Goal: Task Accomplishment & Management: Complete application form

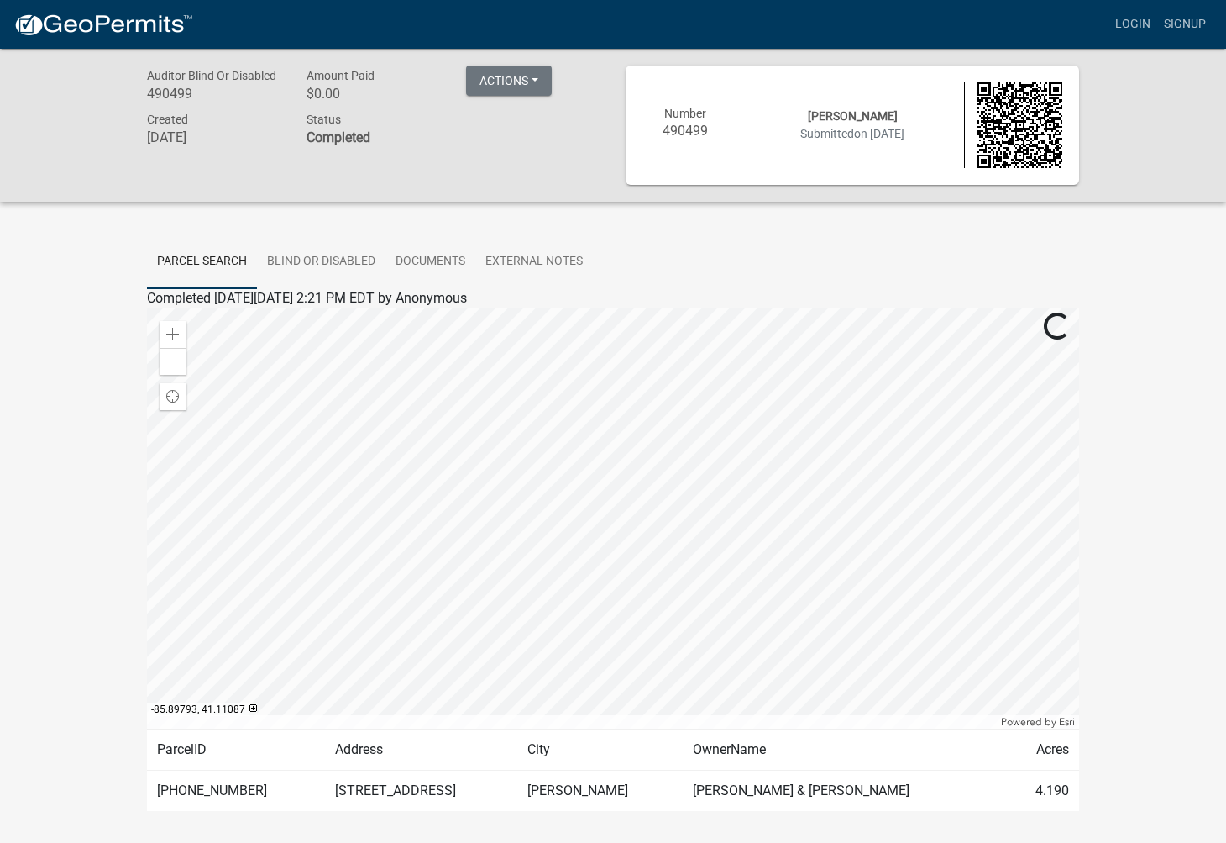
click at [135, 29] on img at bounding box center [103, 25] width 180 height 25
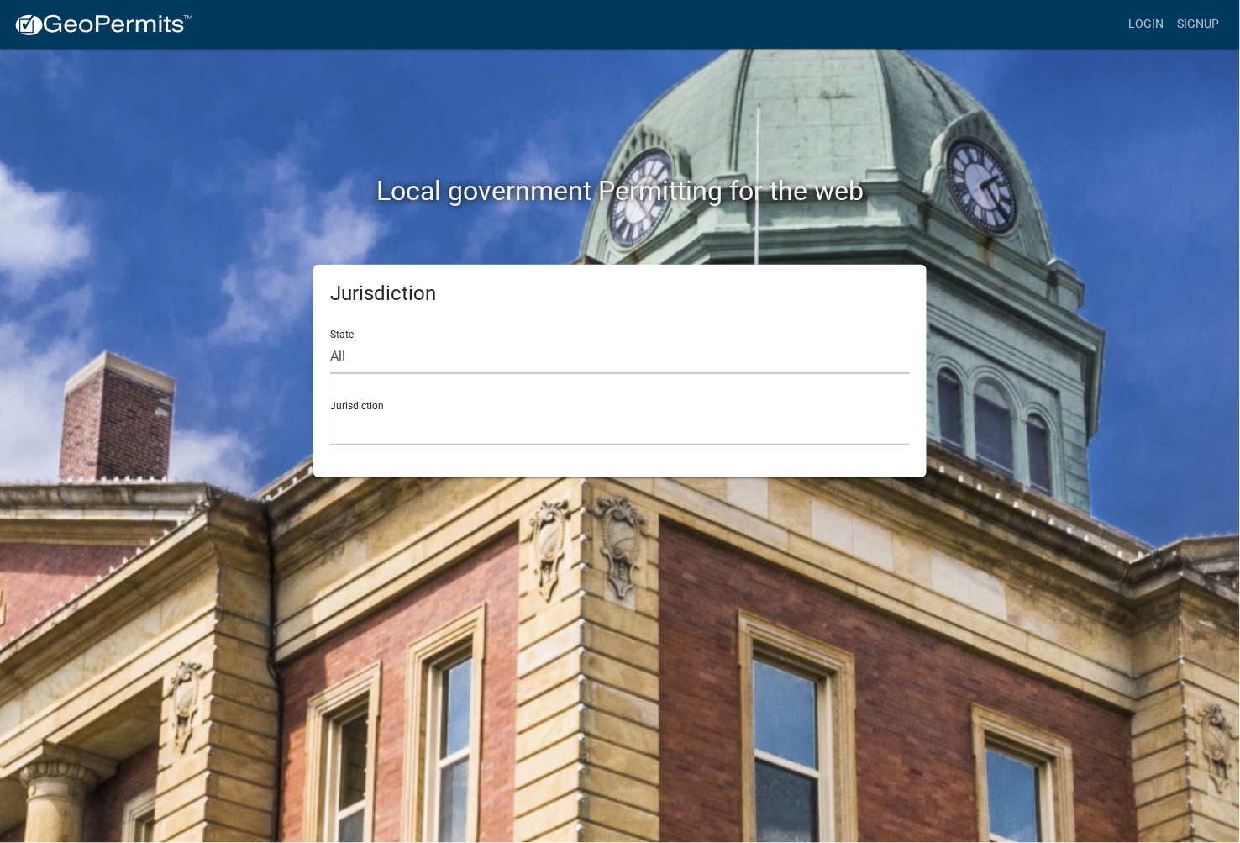
click at [365, 367] on select "All [US_STATE] [US_STATE] [US_STATE] [US_STATE] [US_STATE] [US_STATE] [US_STATE…" at bounding box center [620, 356] width 580 height 34
select select "[US_STATE]"
click at [330, 339] on select "All [US_STATE] [US_STATE] [US_STATE] [US_STATE] [US_STATE] [US_STATE] [US_STATE…" at bounding box center [620, 356] width 580 height 34
click at [375, 437] on select "City of [GEOGRAPHIC_DATA], [US_STATE] City of [GEOGRAPHIC_DATA], [US_STATE] Cit…" at bounding box center [620, 428] width 580 height 34
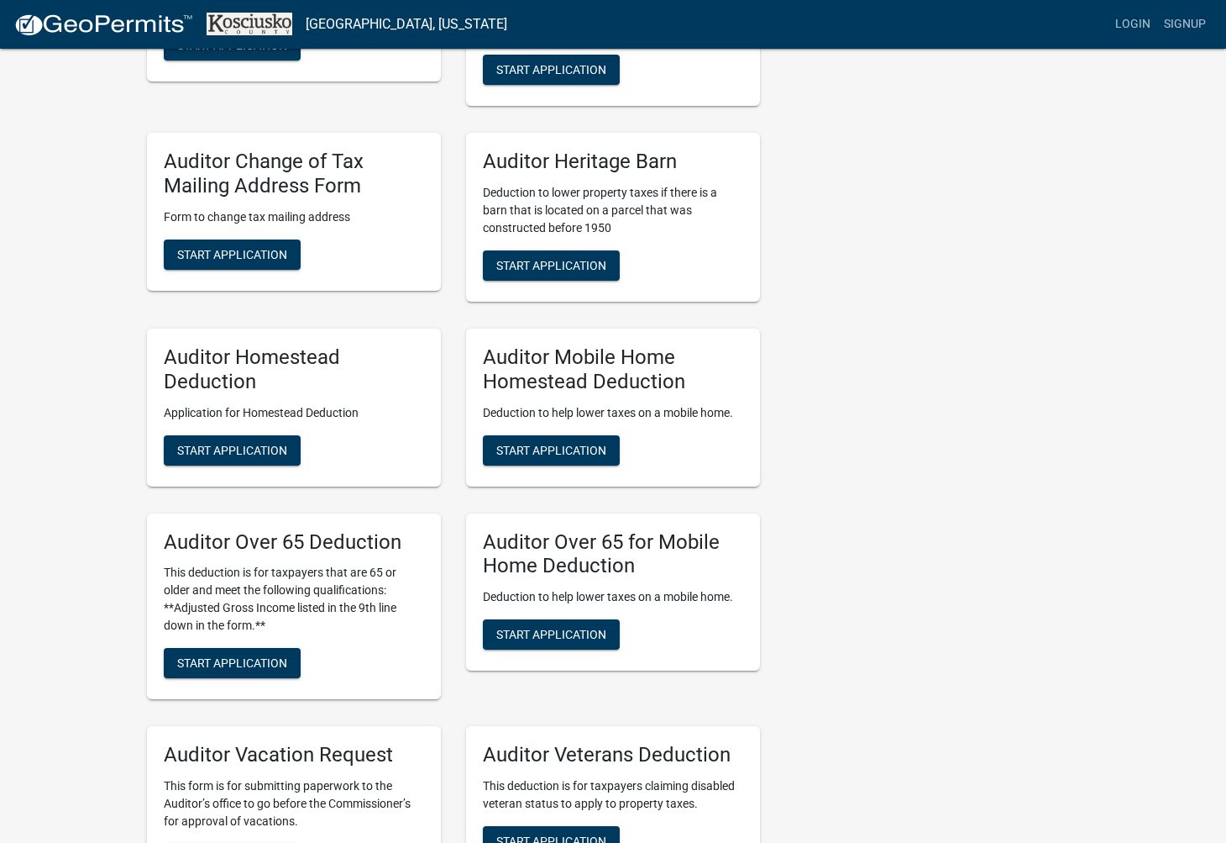
scroll to position [840, 0]
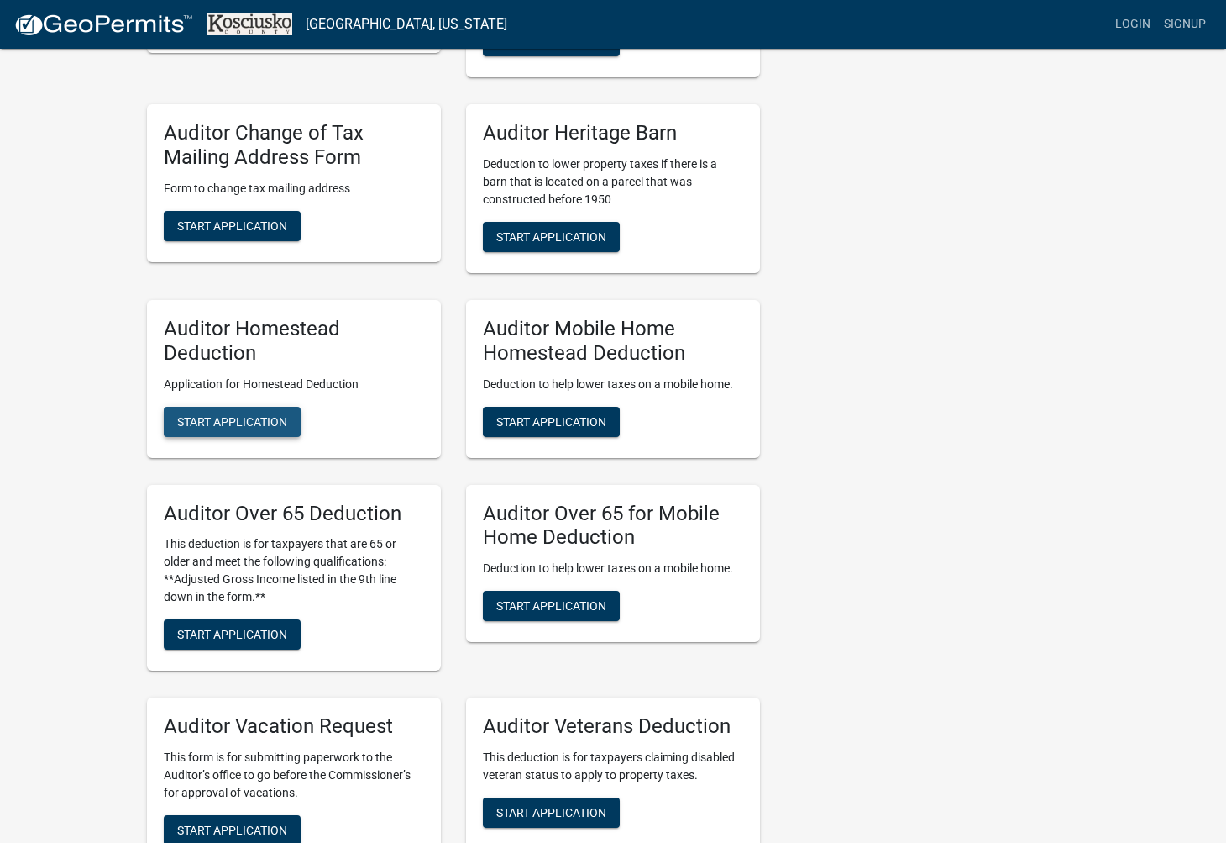
click at [281, 420] on span "Start Application" at bounding box center [232, 420] width 110 height 13
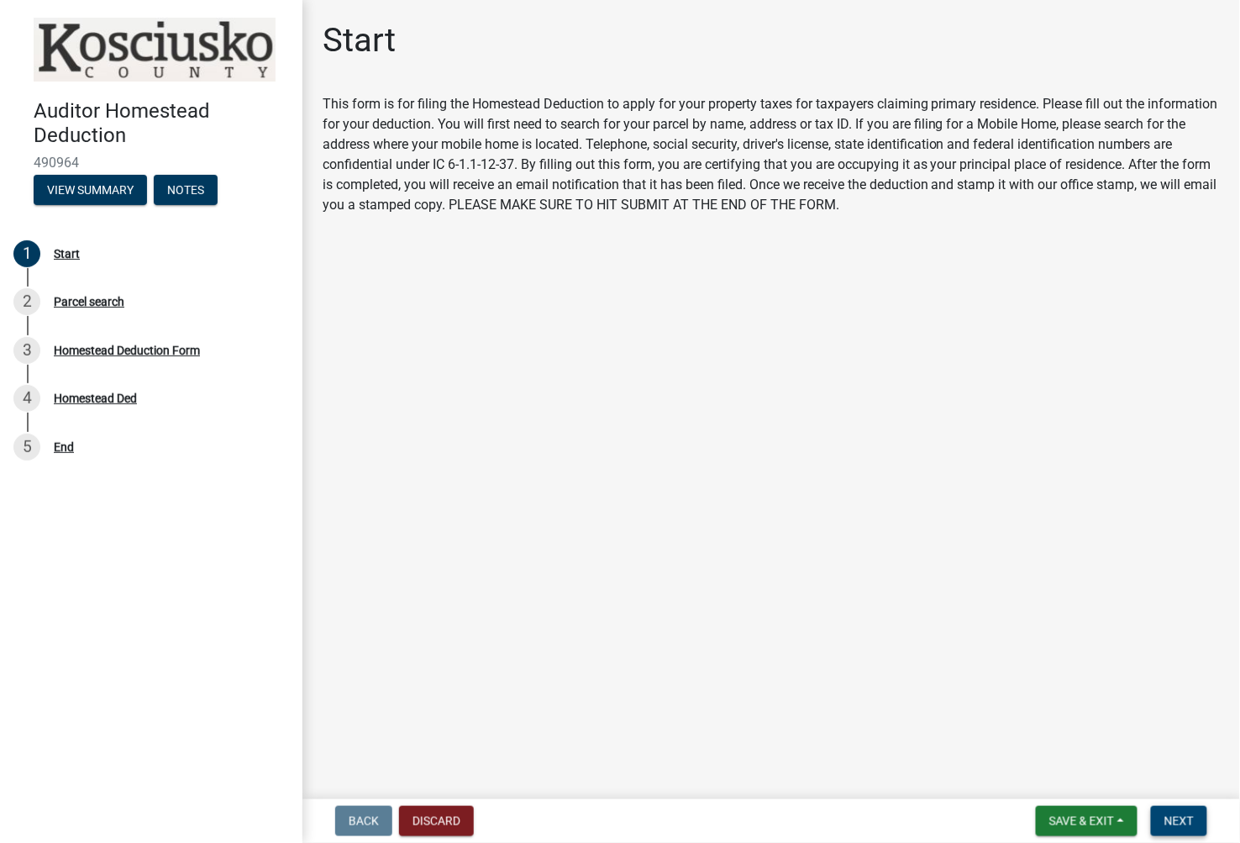
drag, startPoint x: 1190, startPoint y: 822, endPoint x: 842, endPoint y: 690, distance: 372.7
click at [1191, 822] on span "Next" at bounding box center [1178, 820] width 29 height 13
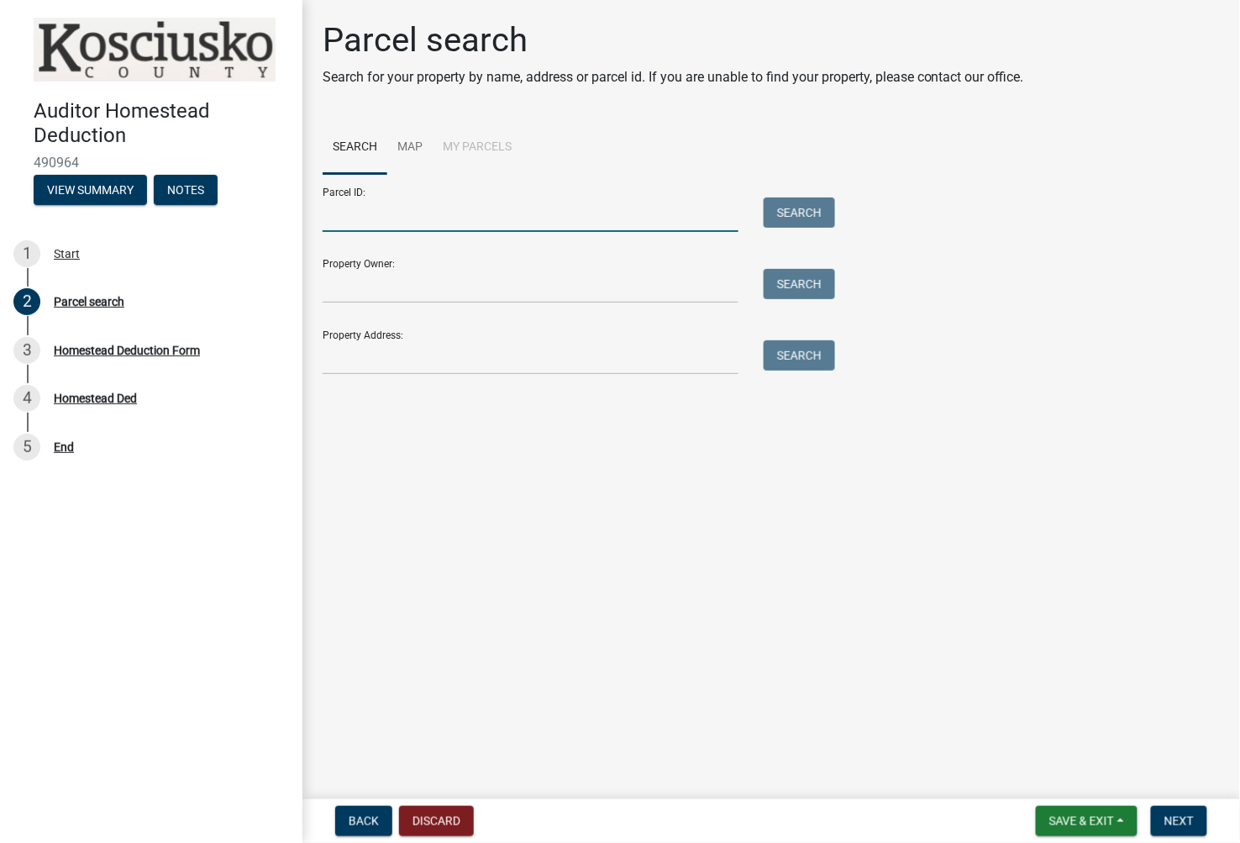
click at [423, 223] on input "Parcel ID:" at bounding box center [531, 214] width 416 height 34
type input "[PHONE_NUMBER].AA"
click at [809, 222] on button "Search" at bounding box center [799, 212] width 71 height 30
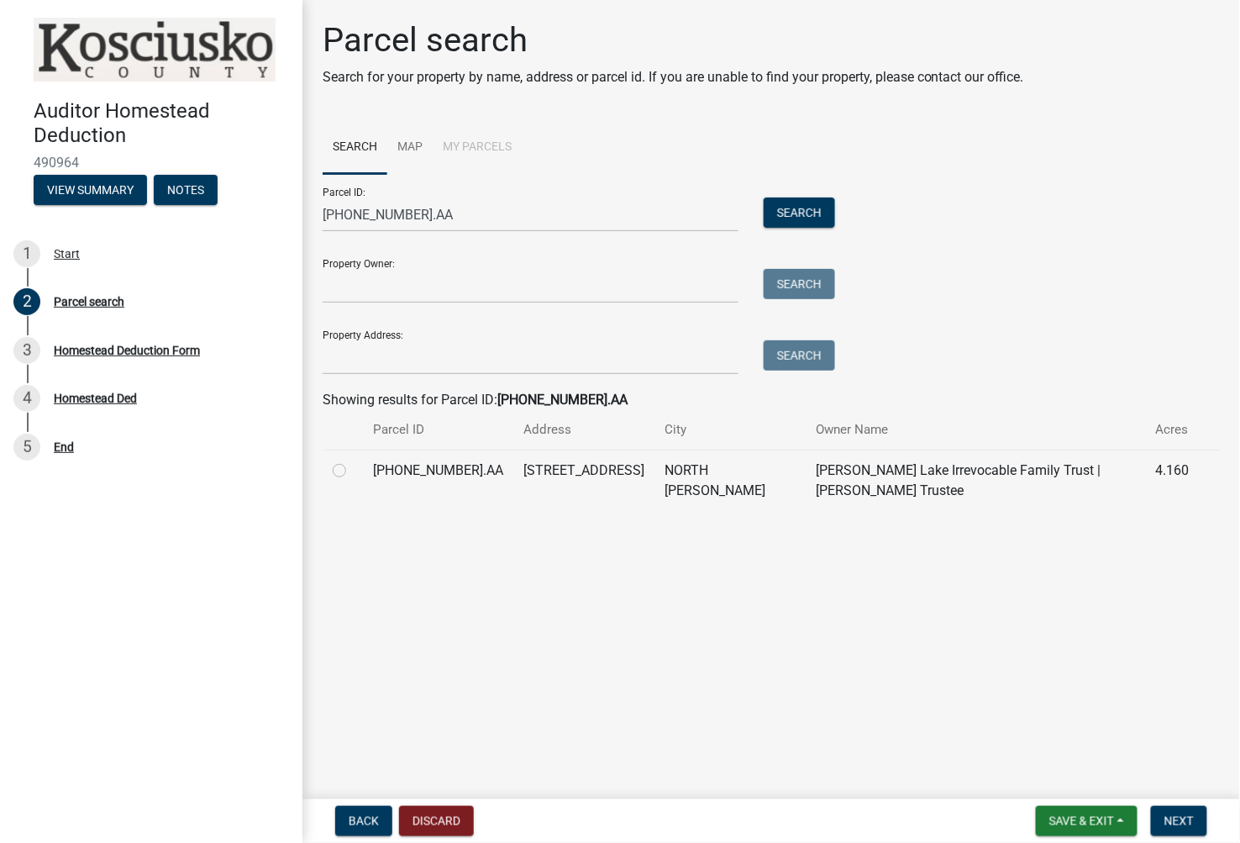
click at [353, 460] on label at bounding box center [353, 460] width 0 height 0
click at [353, 471] on input "radio" at bounding box center [358, 465] width 11 height 11
radio input "true"
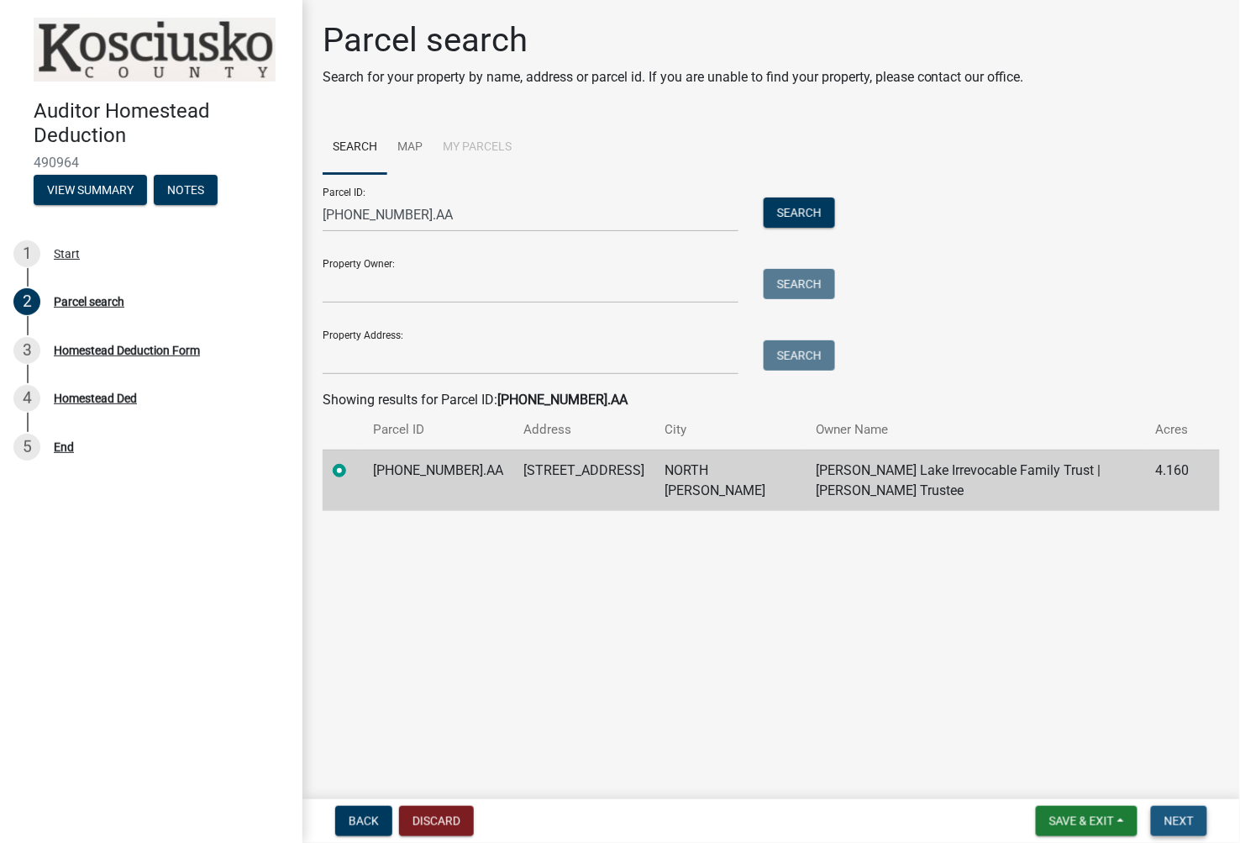
click at [1187, 819] on span "Next" at bounding box center [1178, 820] width 29 height 13
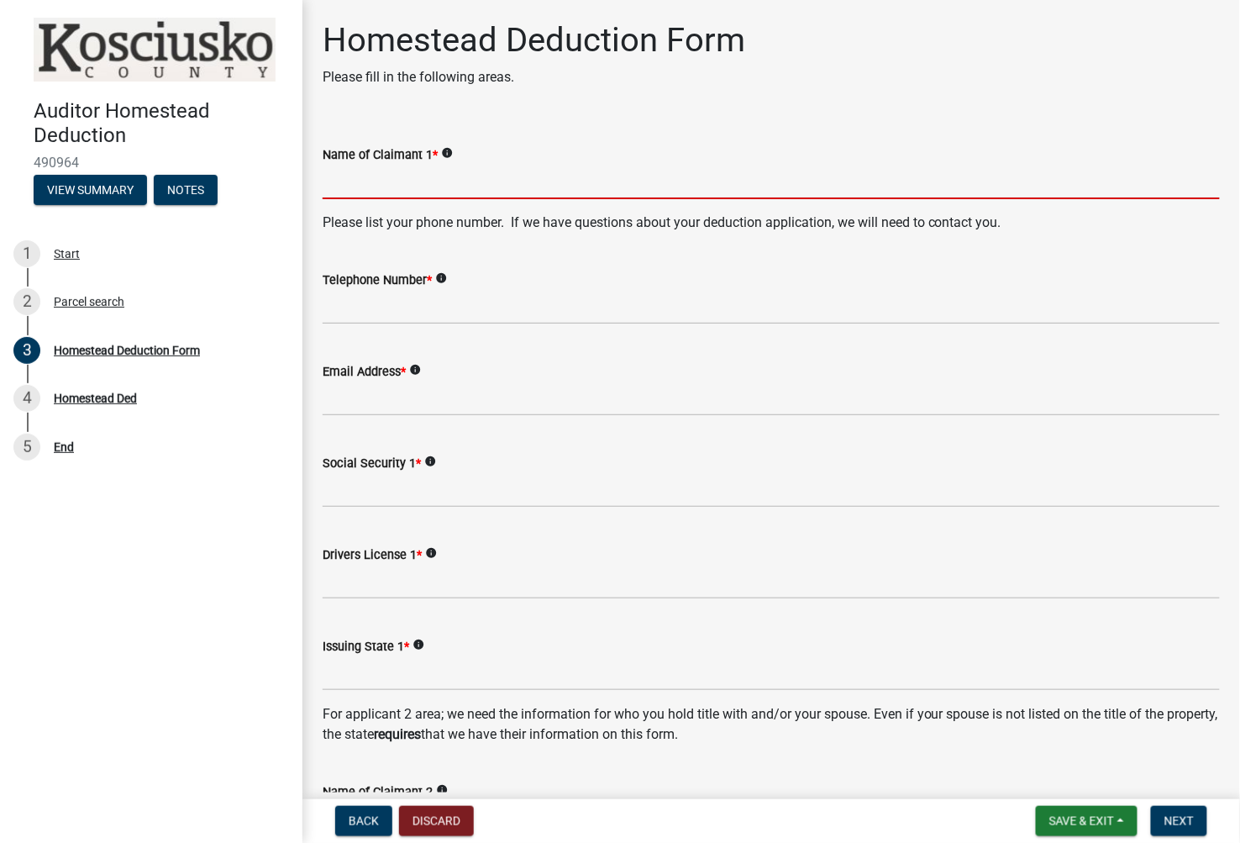
click at [556, 172] on input "Name of Claimant 1 *" at bounding box center [771, 182] width 897 height 34
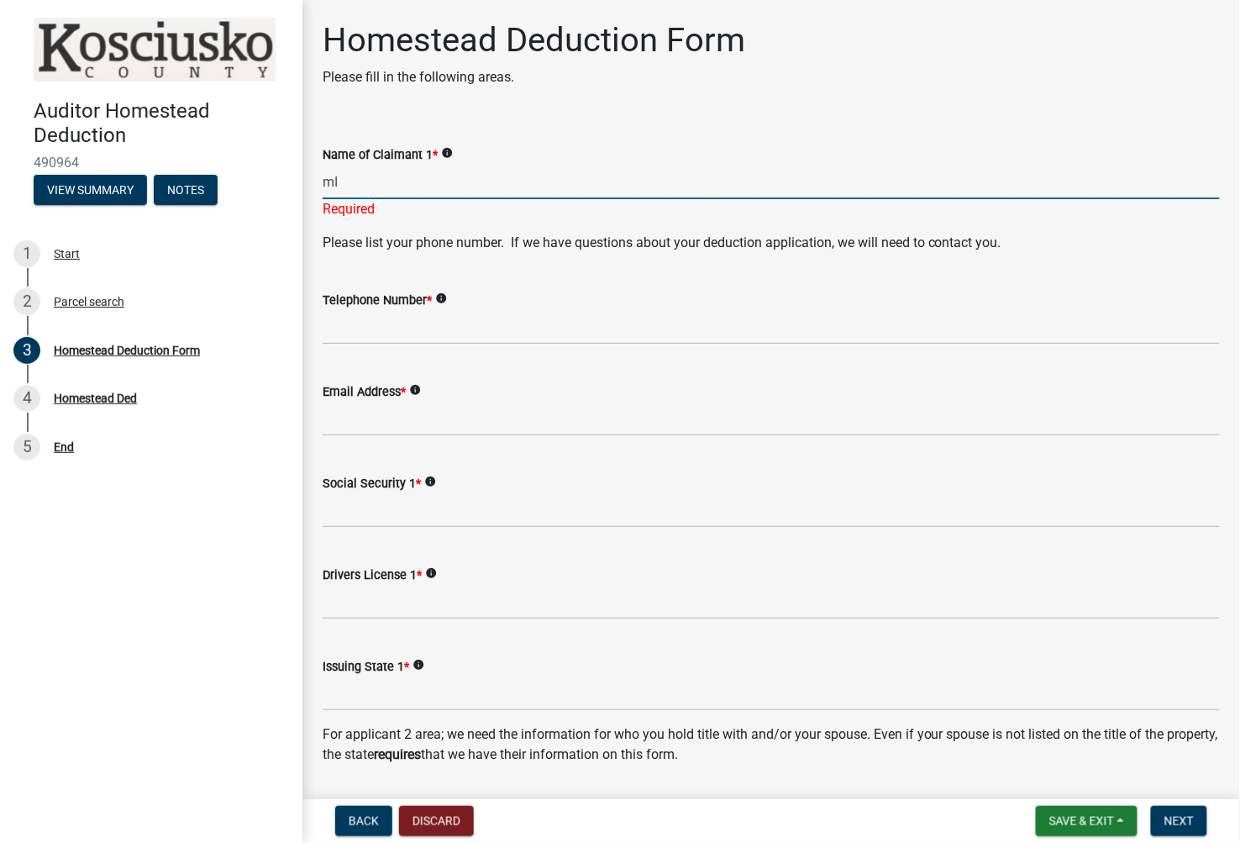
type input "m"
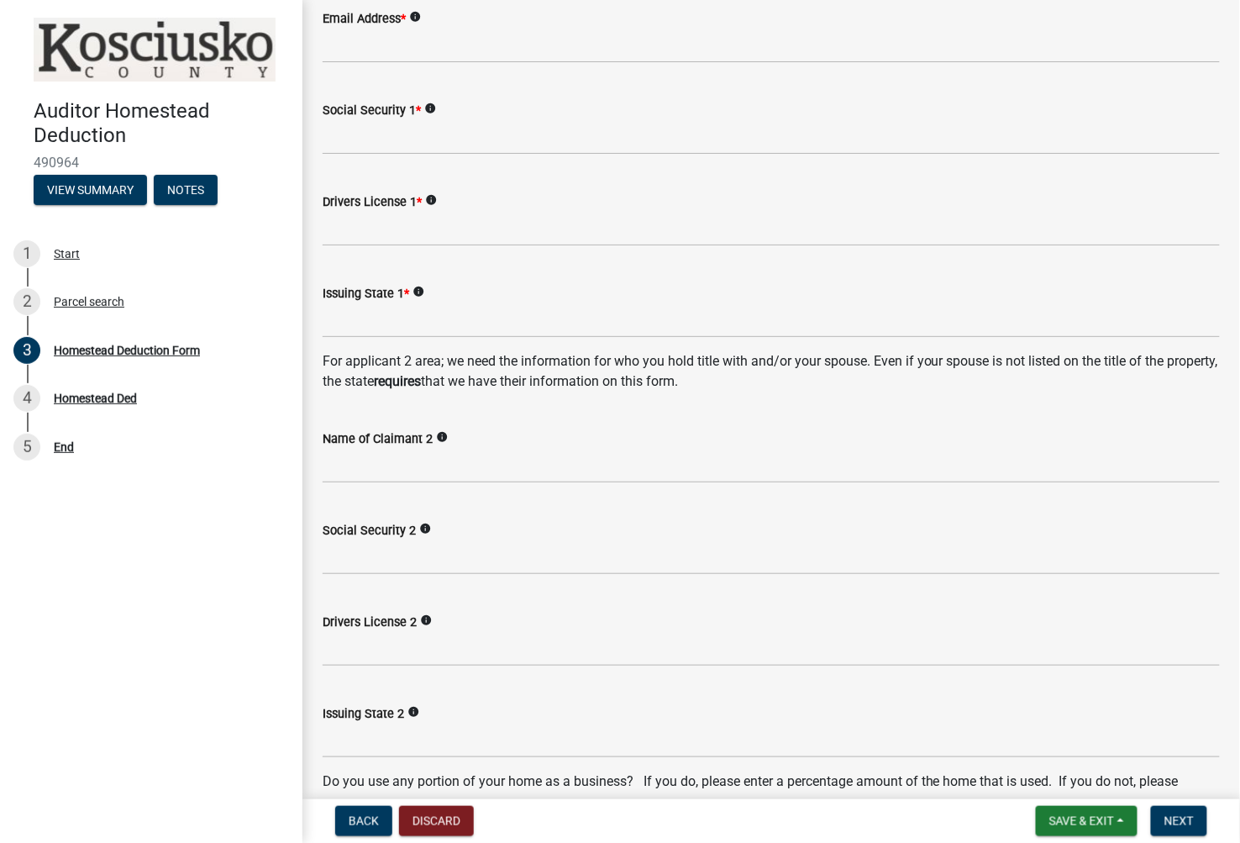
type input "[PERSON_NAME]"
click at [398, 471] on input "Name of Claimant 2" at bounding box center [771, 466] width 897 height 34
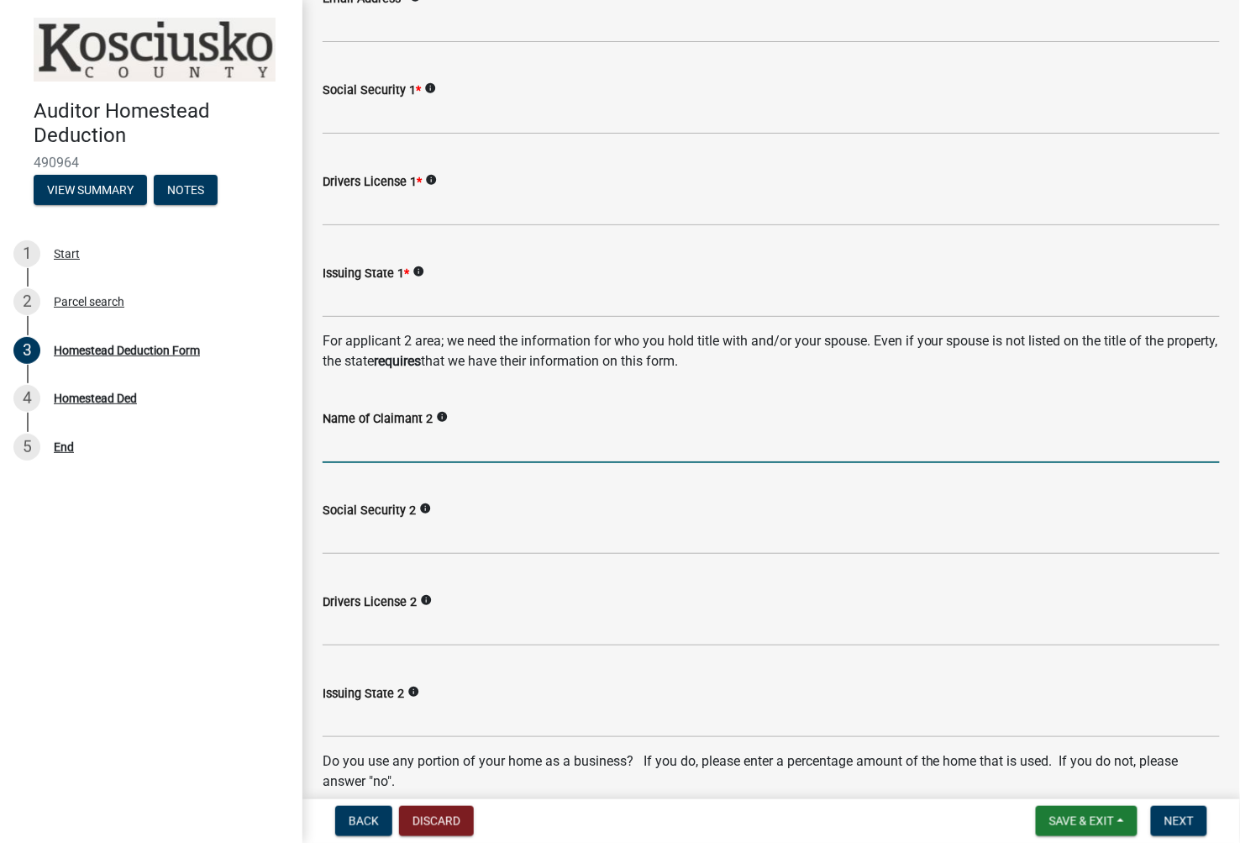
scroll to position [353, 0]
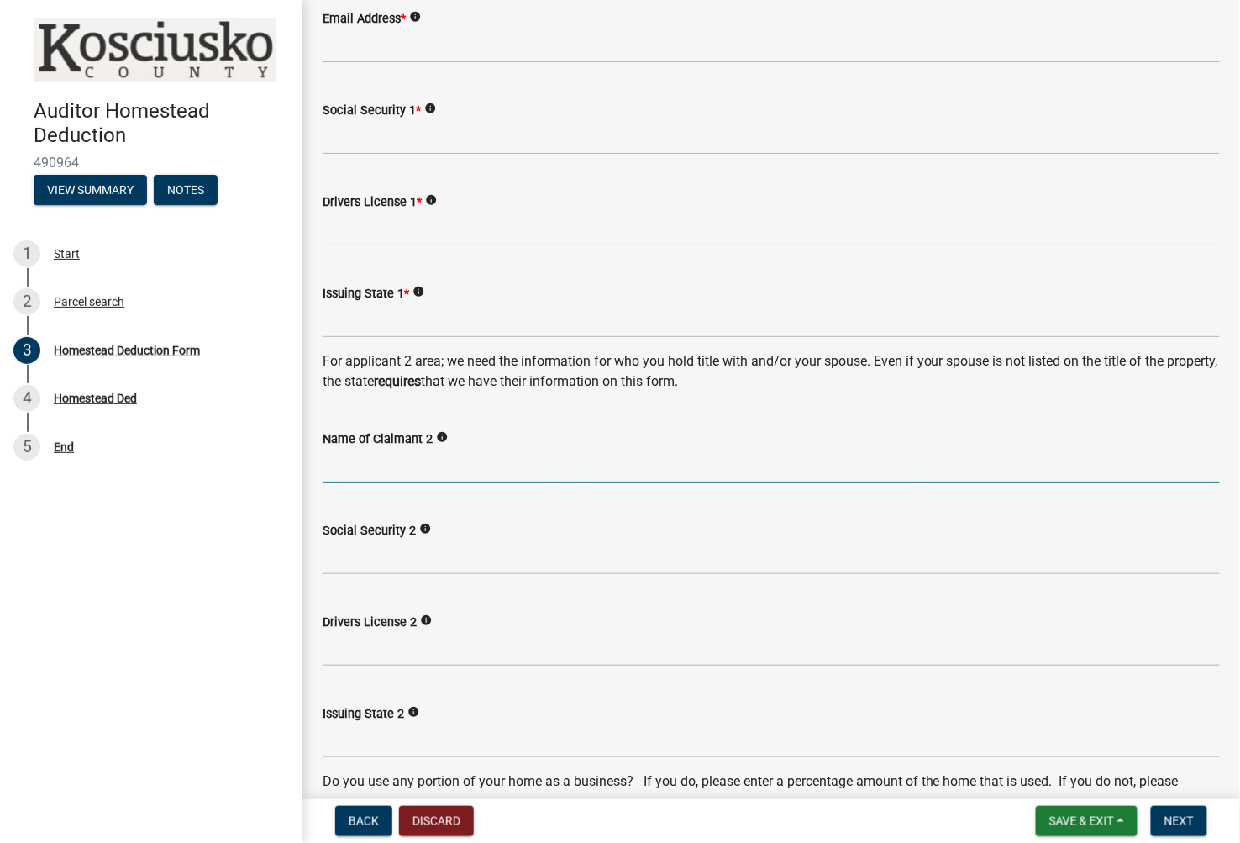
type input "L"
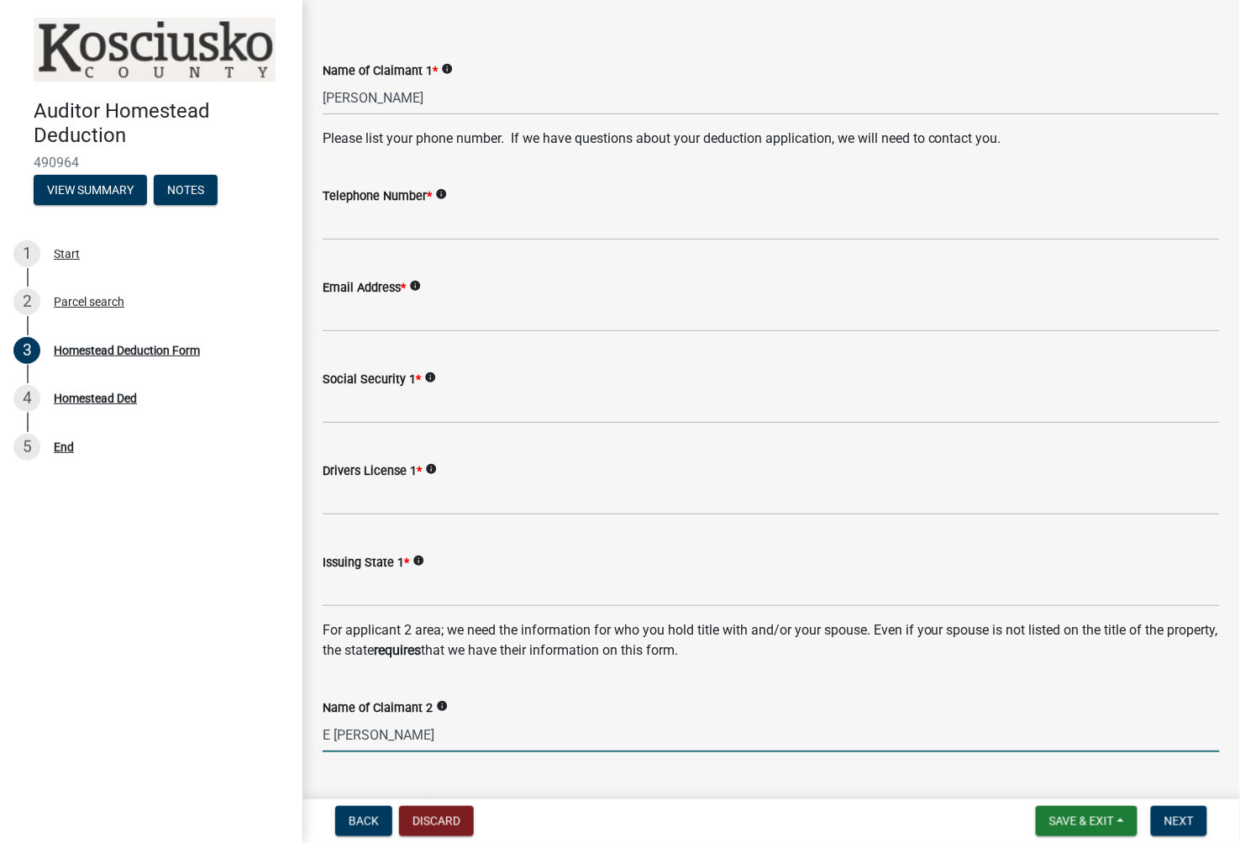
scroll to position [72, 0]
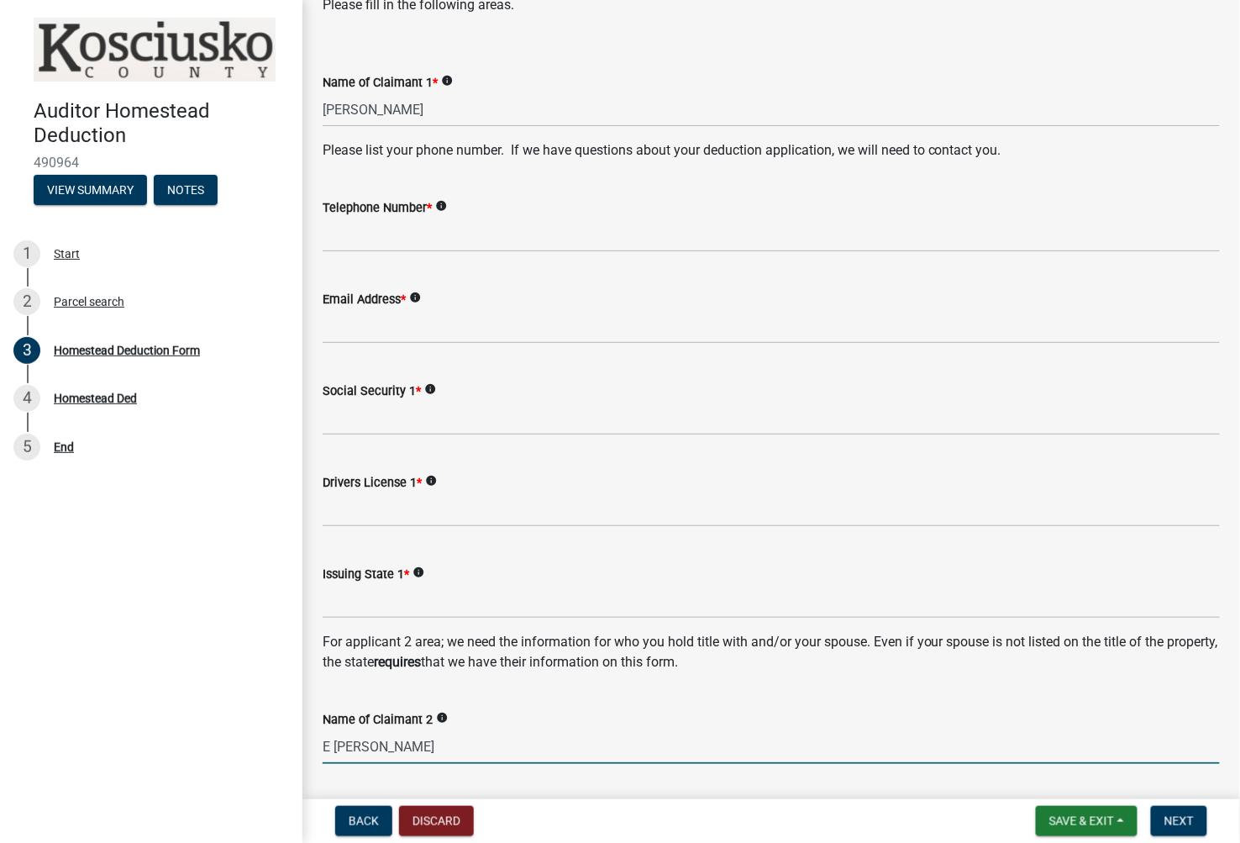
type input "E [PERSON_NAME]"
click at [413, 240] on input "Telephone Number *" at bounding box center [771, 235] width 897 height 34
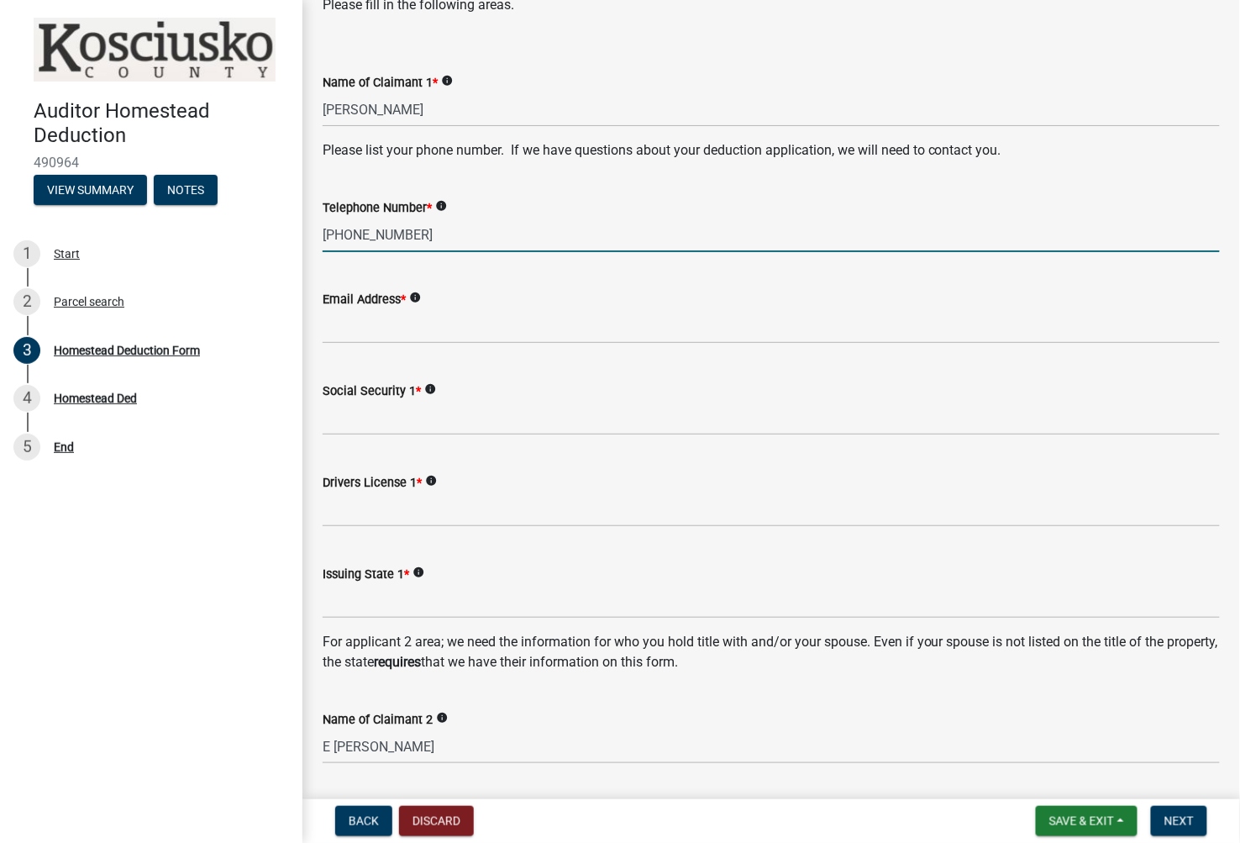
type input "[PHONE_NUMBER]"
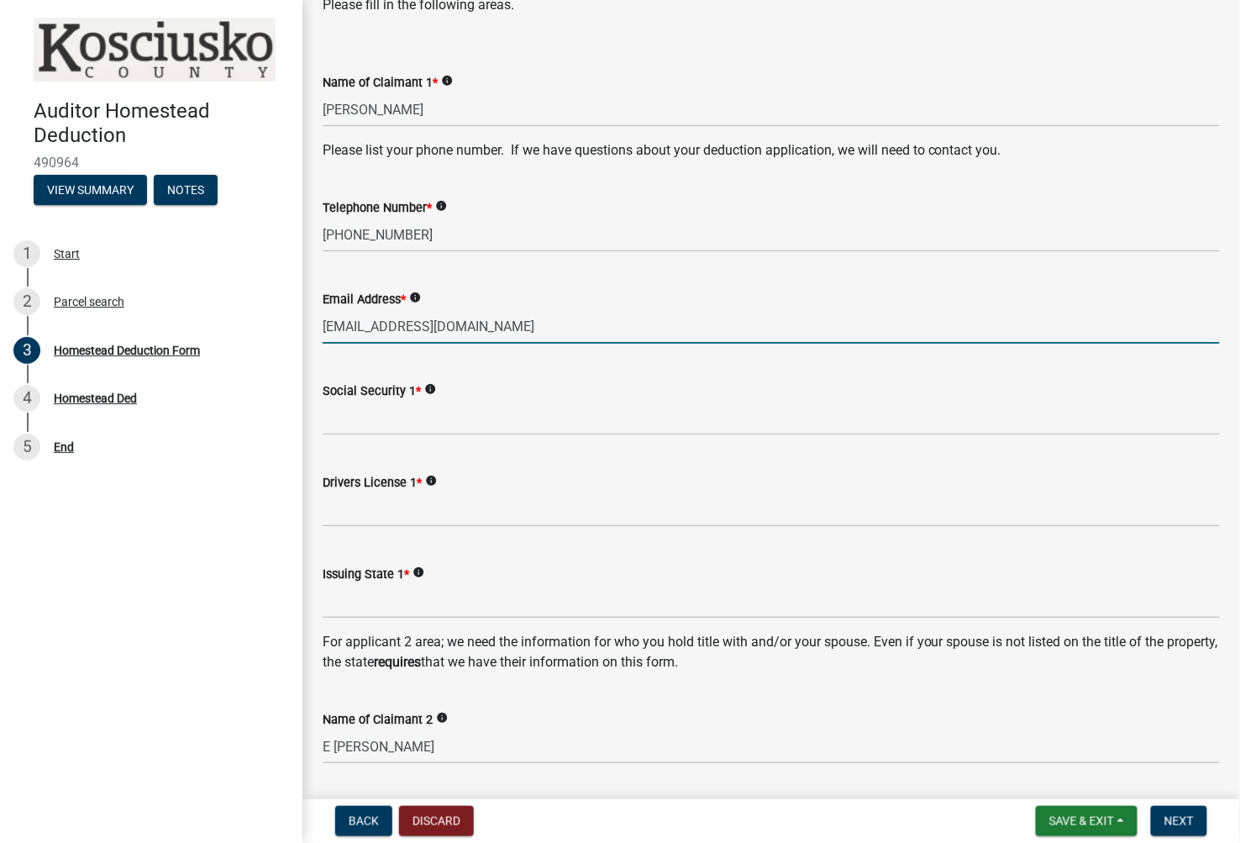
type input "[EMAIL_ADDRESS][DOMAIN_NAME]"
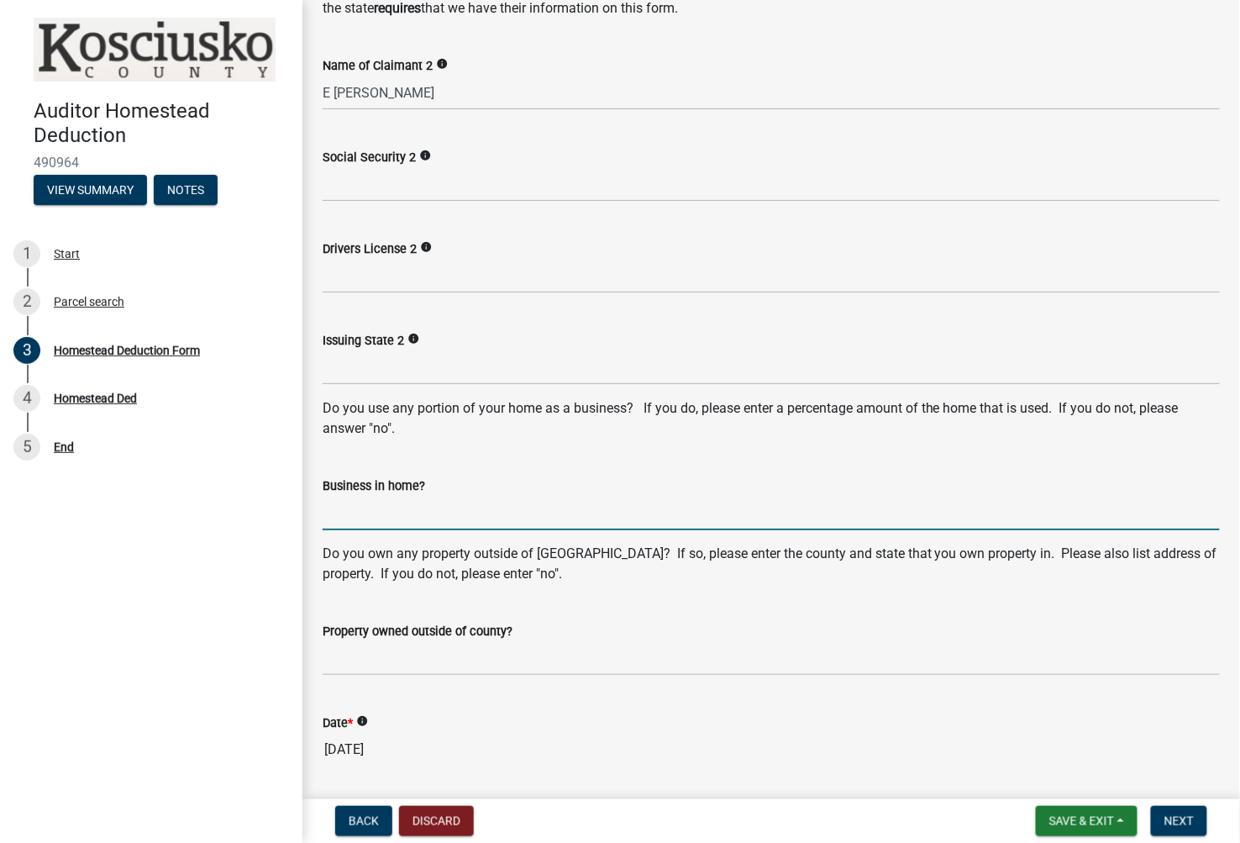
click at [452, 516] on input "Business in home?" at bounding box center [771, 513] width 897 height 34
type input "NO"
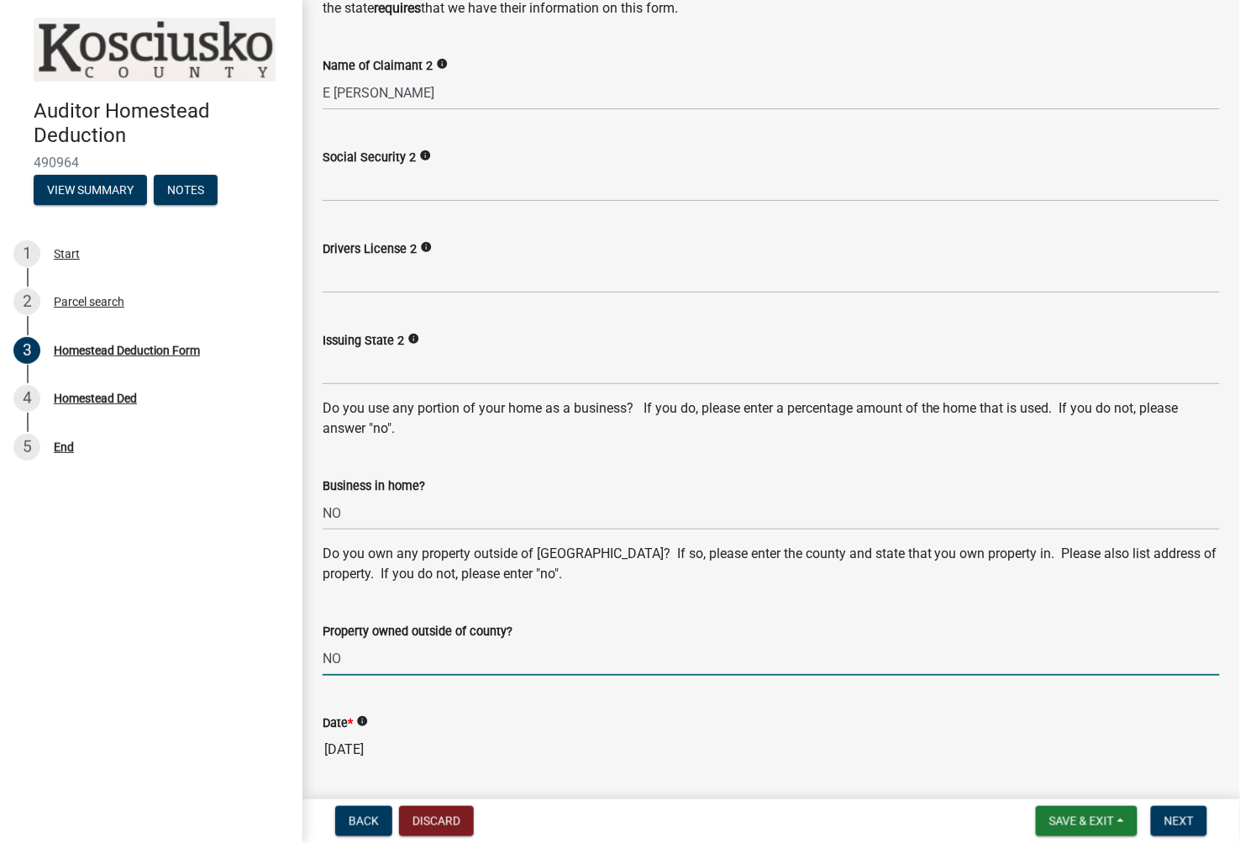
type input "NO"
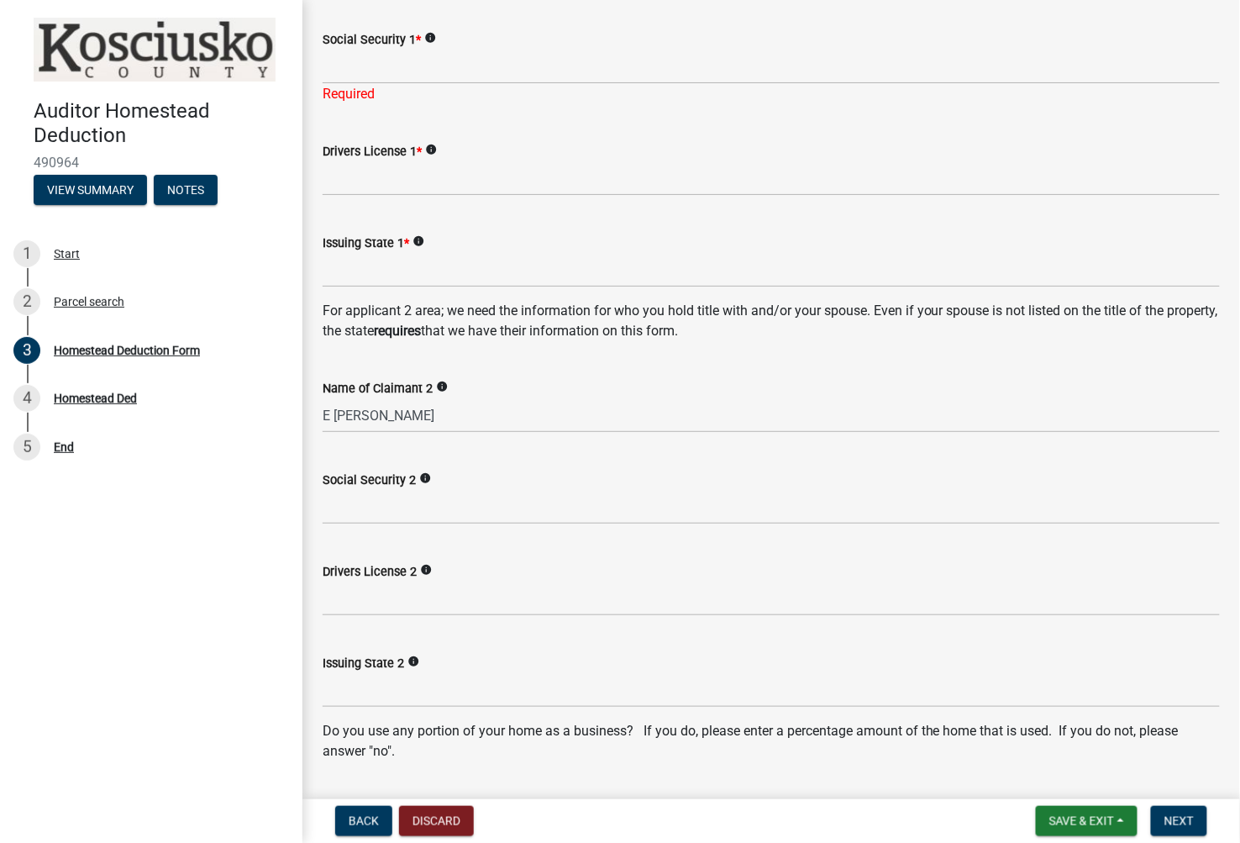
scroll to position [373, 0]
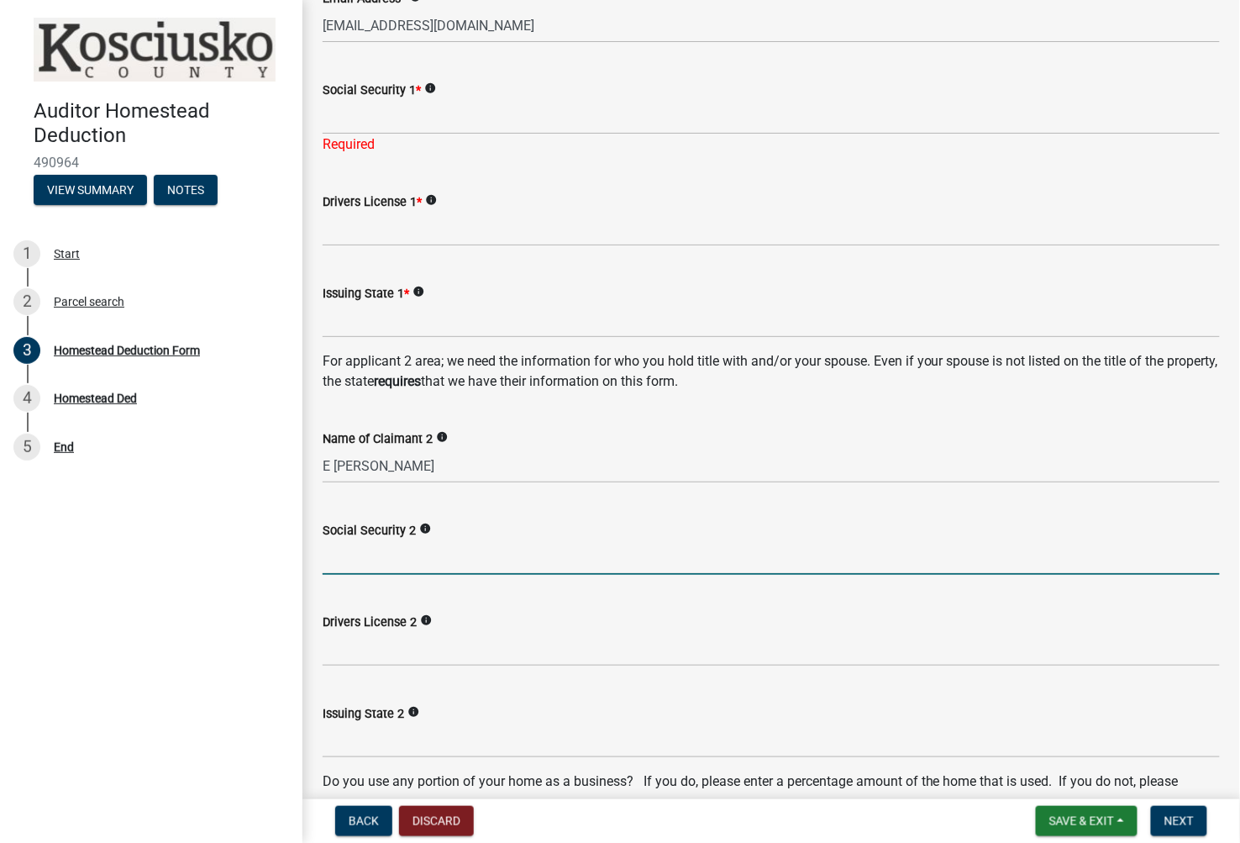
click at [429, 559] on input "Social Security 2" at bounding box center [771, 557] width 897 height 34
type input "27061"
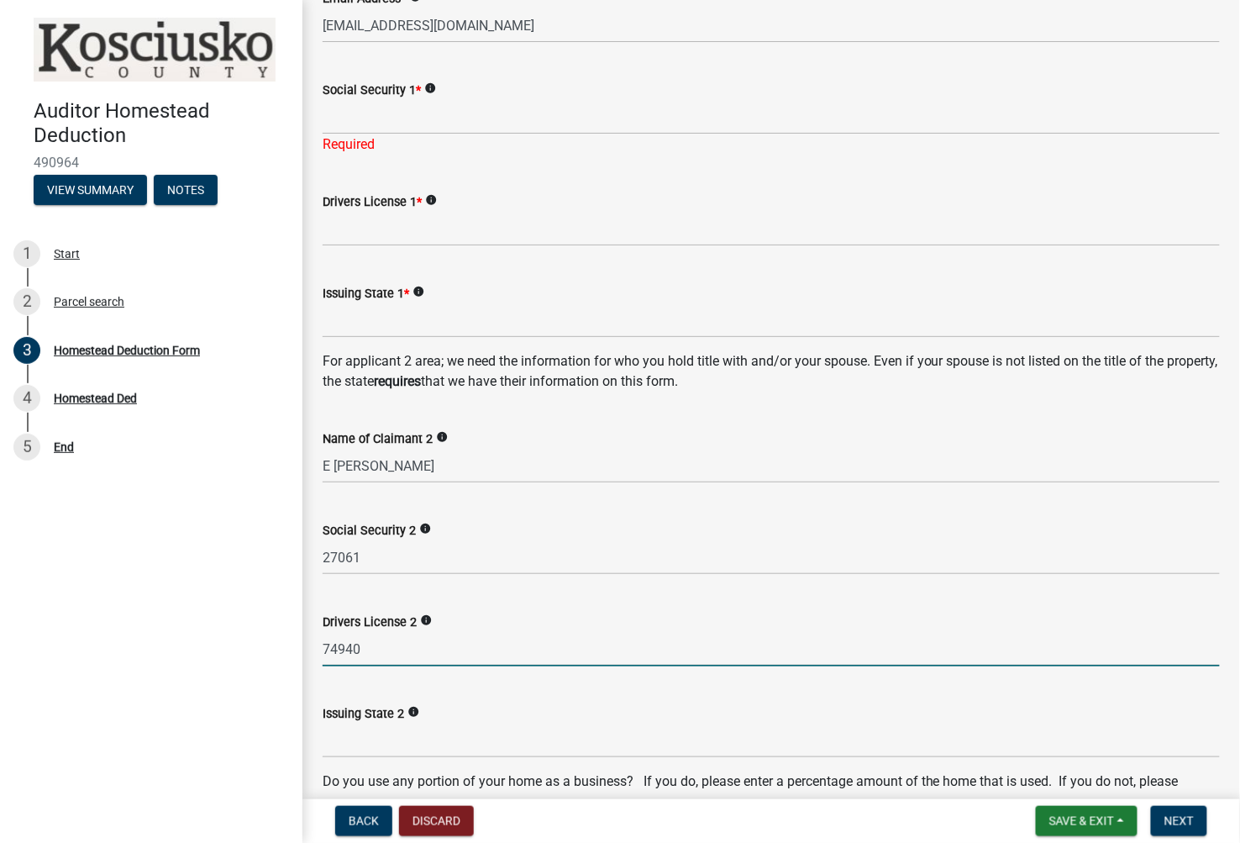
type input "74940"
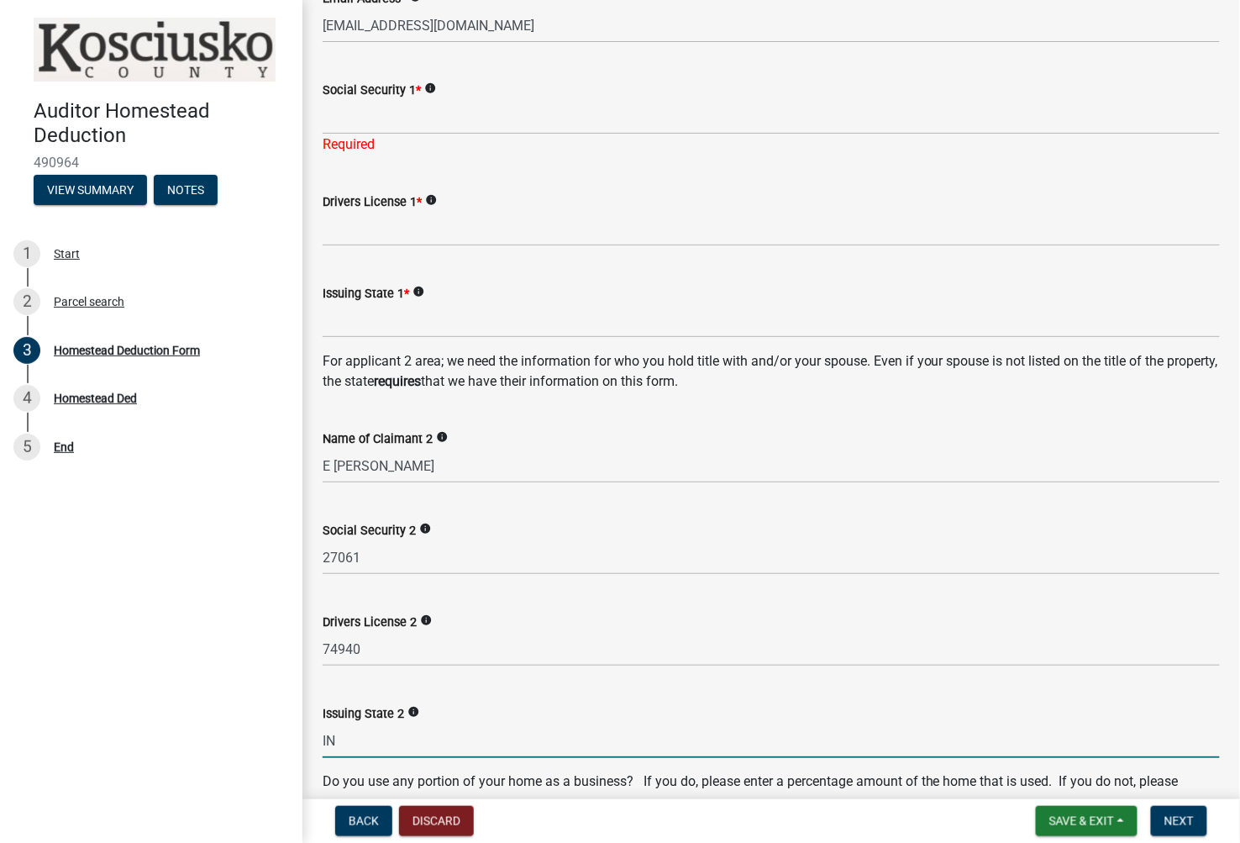
type input "IN"
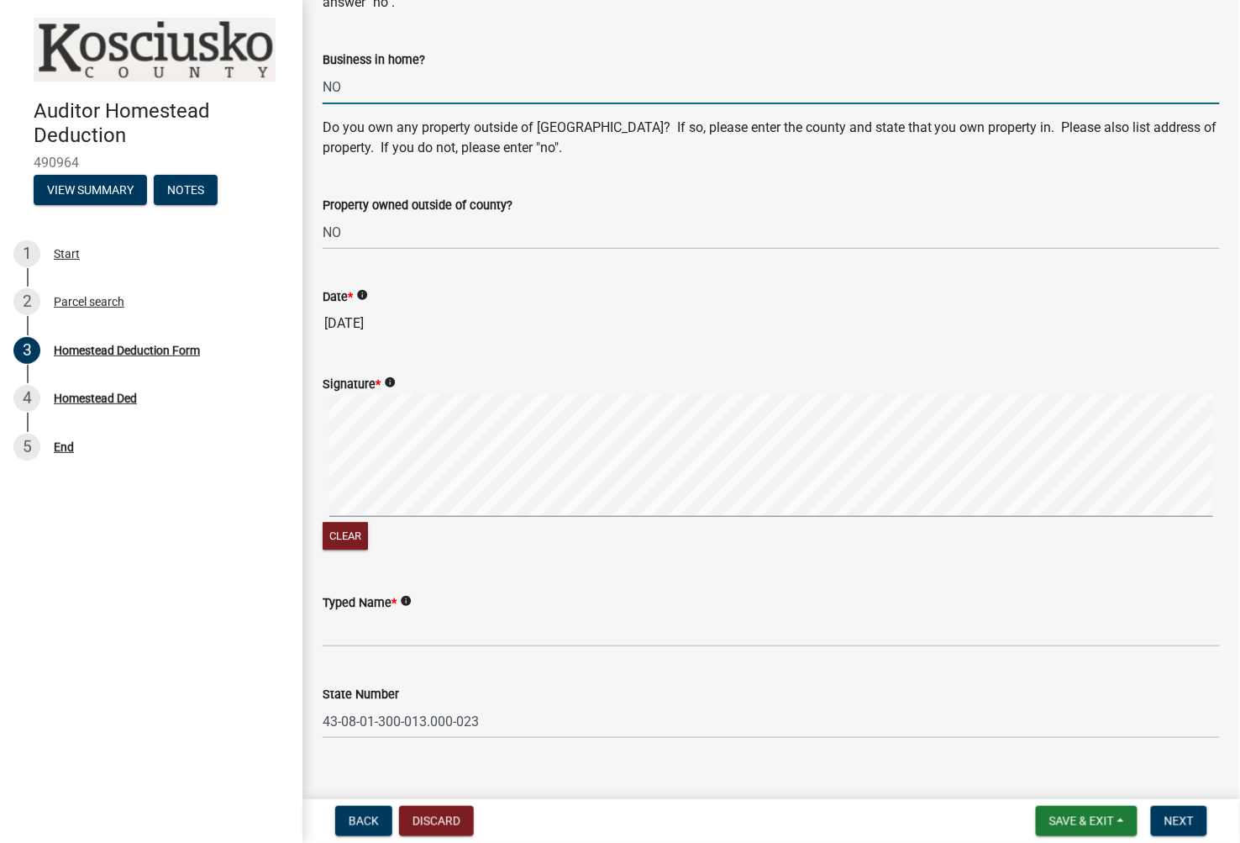
scroll to position [1196, 0]
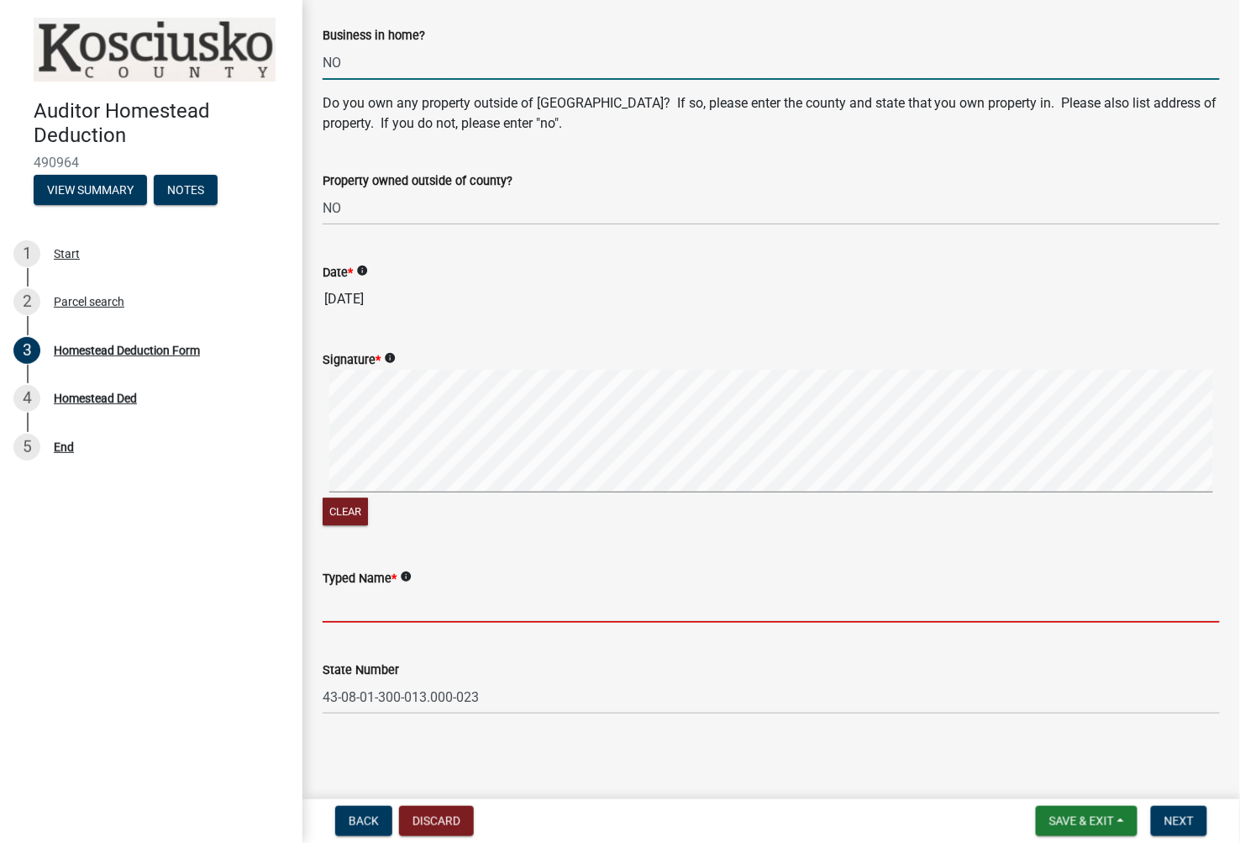
click at [451, 613] on input "Typed Name *" at bounding box center [771, 605] width 897 height 34
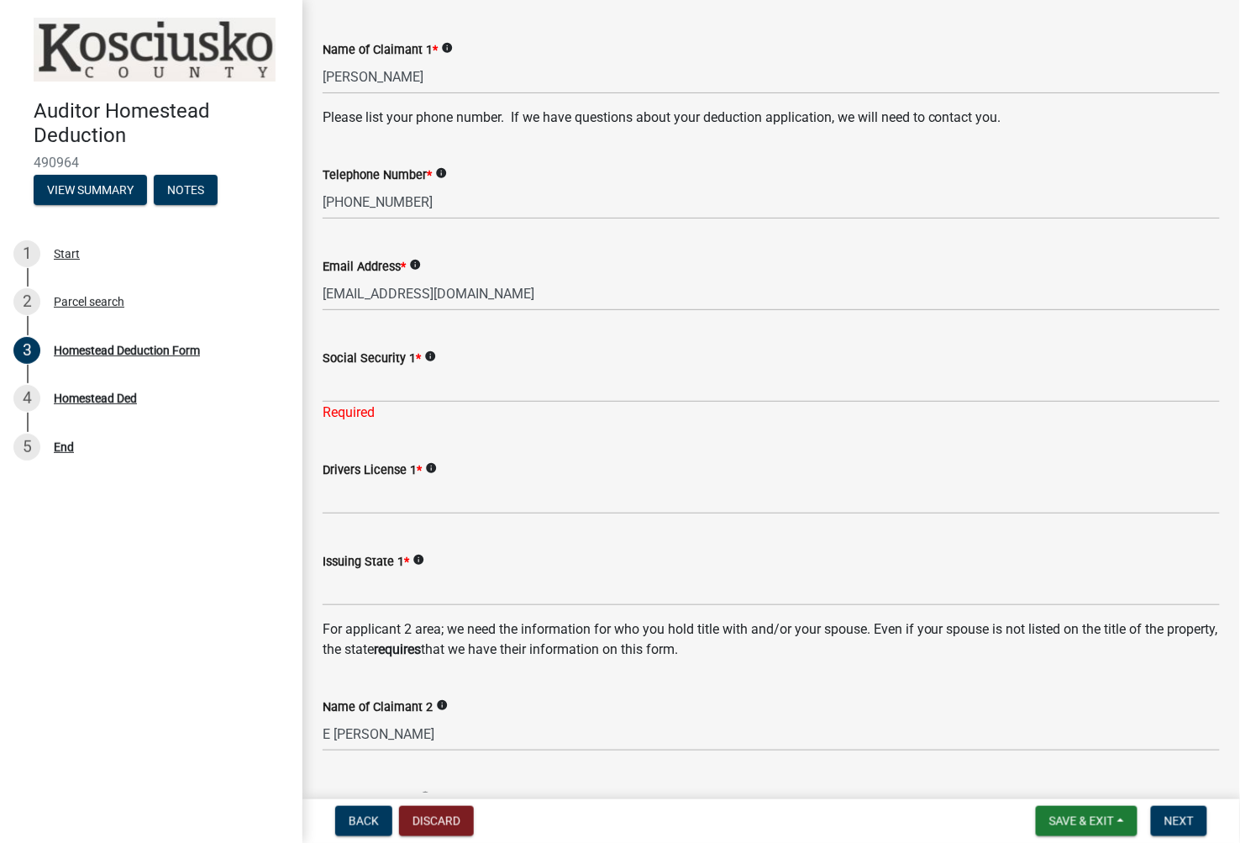
scroll to position [76, 0]
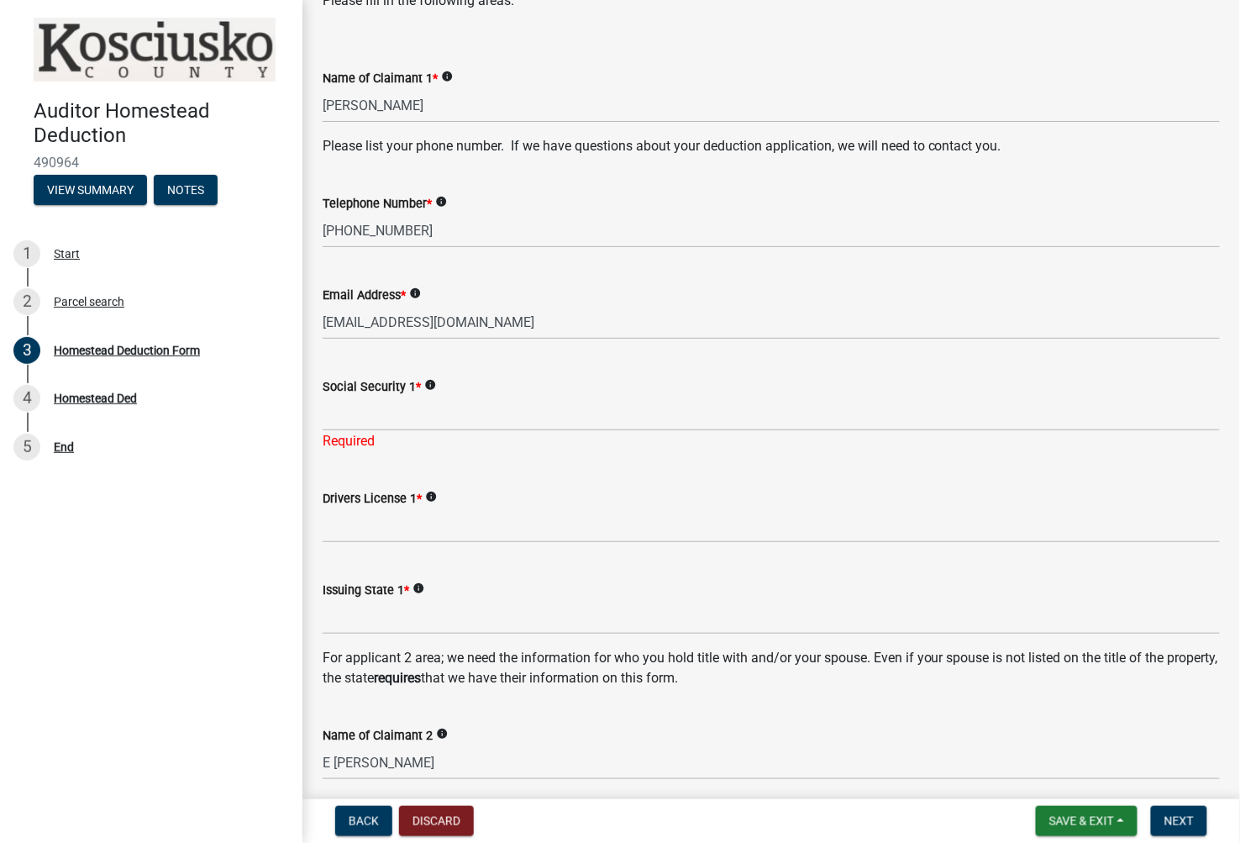
type input "E [PERSON_NAME]"
click at [454, 618] on input "Issuing State 1 *" at bounding box center [771, 617] width 897 height 34
type input "IN"
click at [450, 424] on input "Social Security 1 *" at bounding box center [771, 413] width 897 height 34
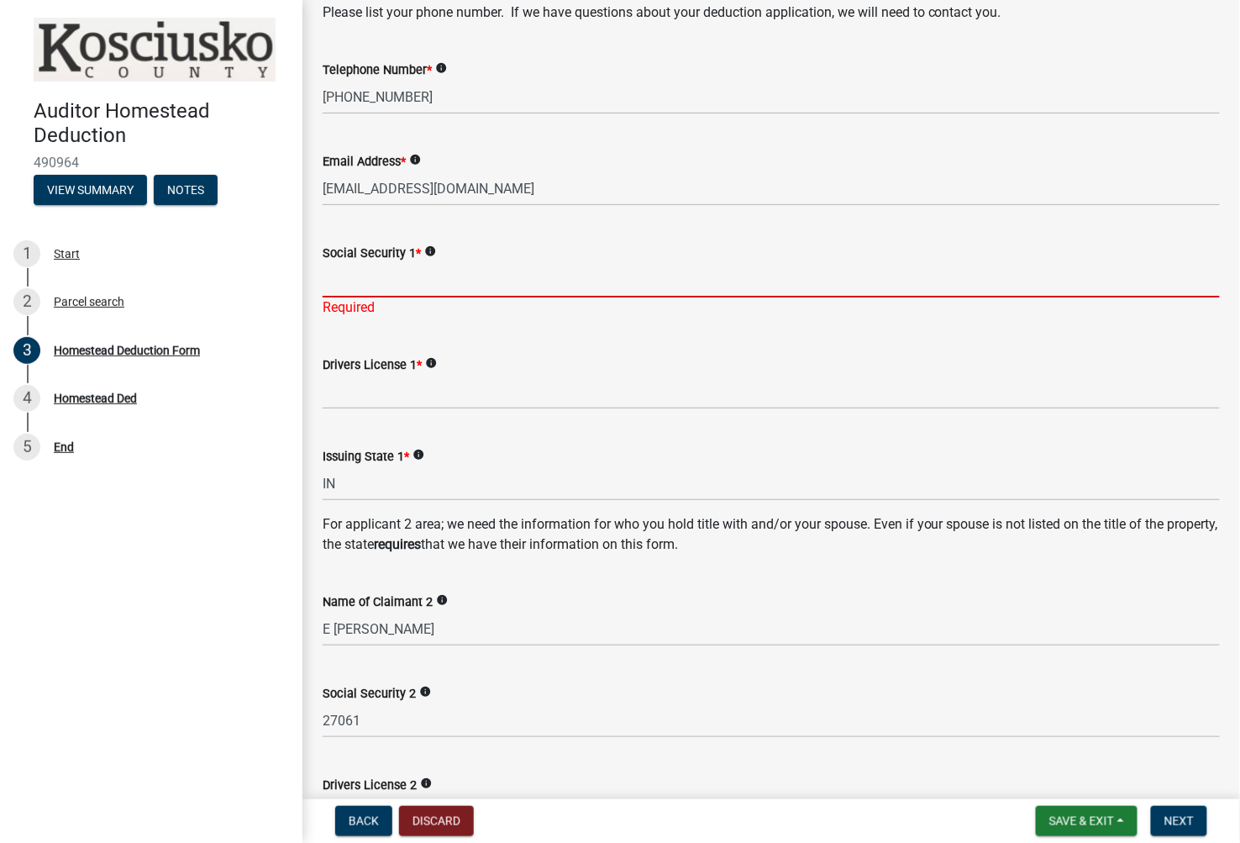
scroll to position [170, 0]
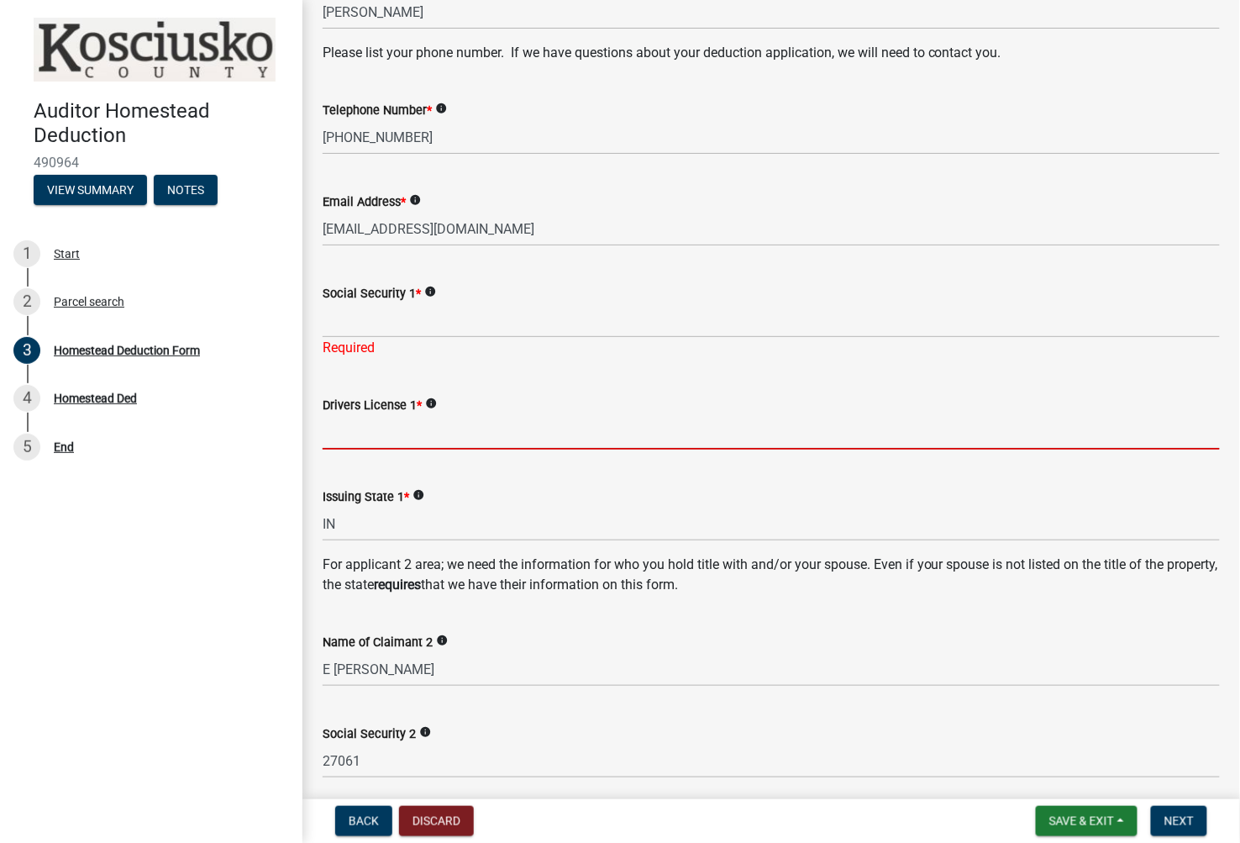
click at [399, 423] on input "Drivers License 1 *" at bounding box center [771, 432] width 897 height 34
type input "34231"
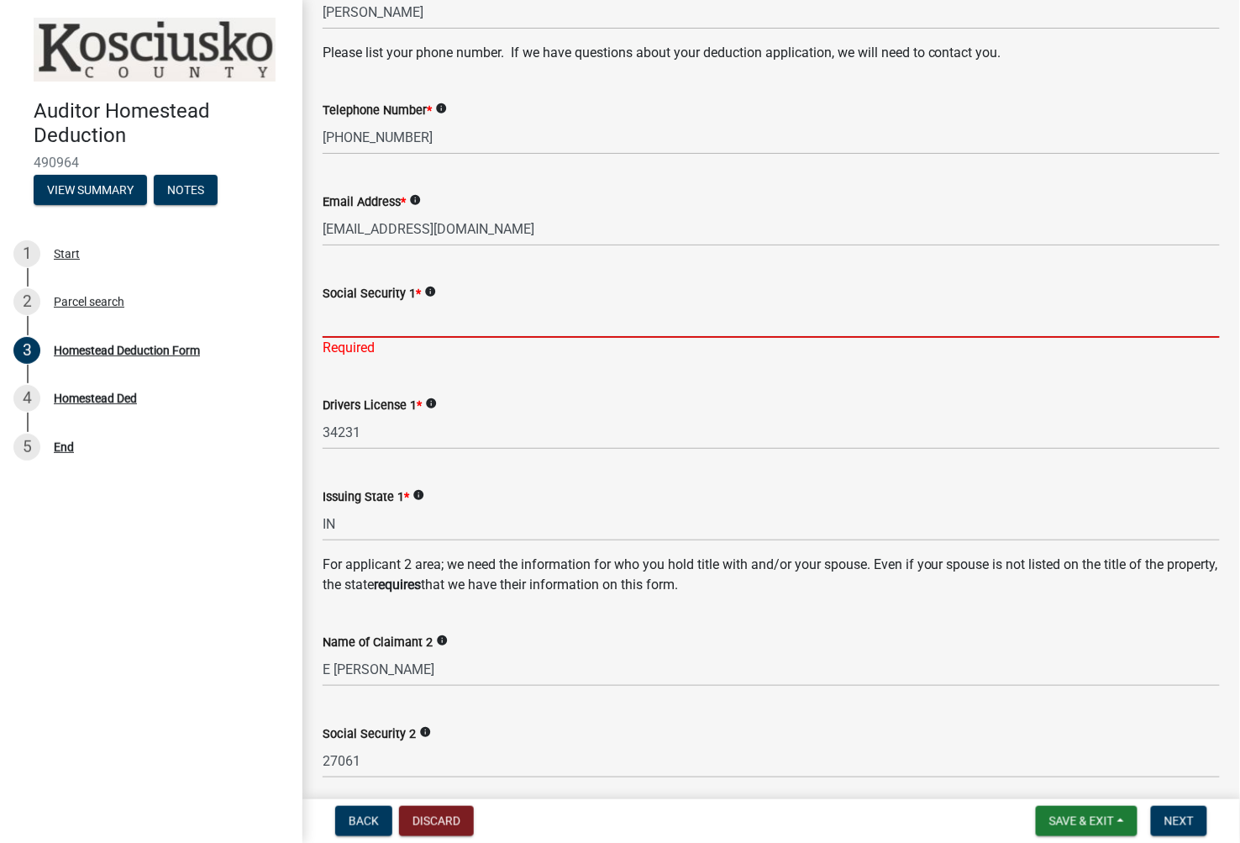
click at [417, 312] on input "Social Security 1 *" at bounding box center [771, 320] width 897 height 34
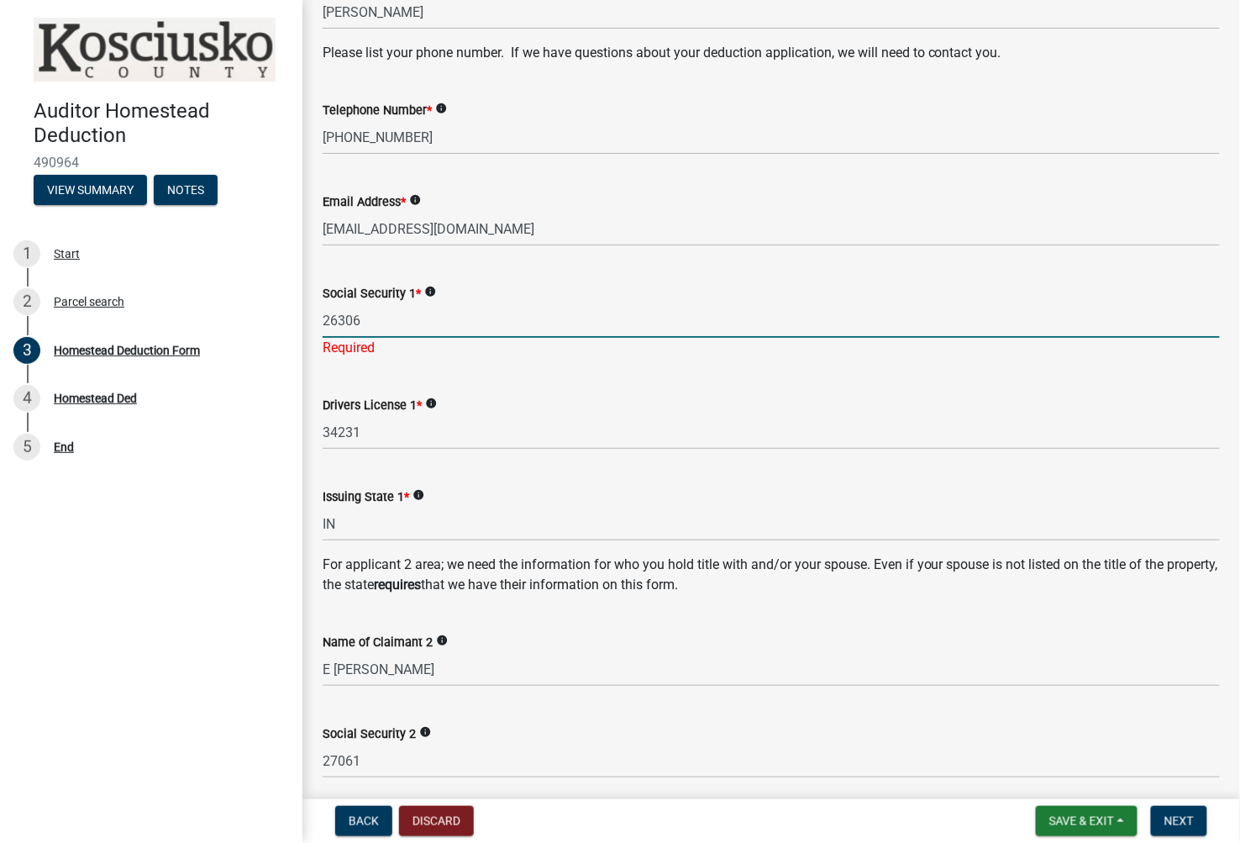
type input "26306"
click at [405, 427] on input "34231" at bounding box center [771, 432] width 897 height 34
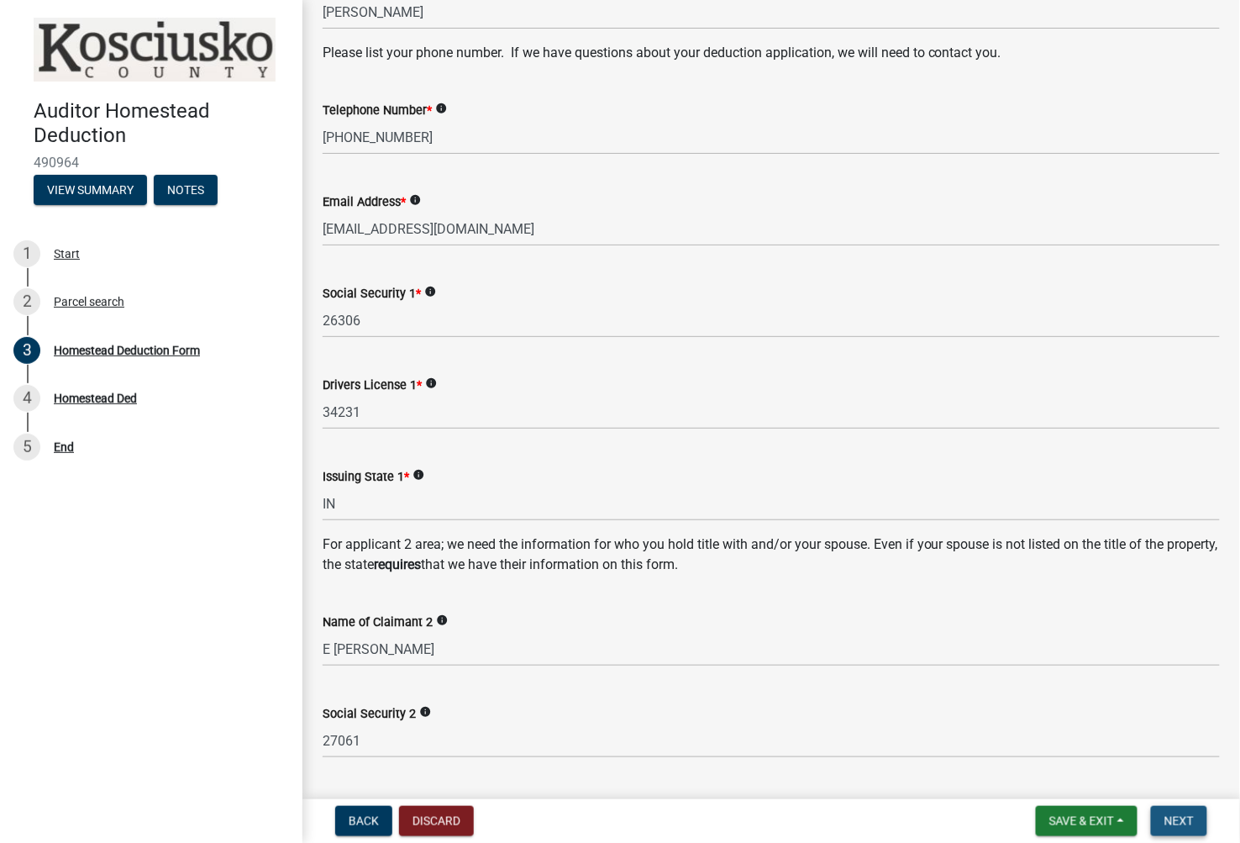
click at [1172, 832] on button "Next" at bounding box center [1179, 821] width 56 height 30
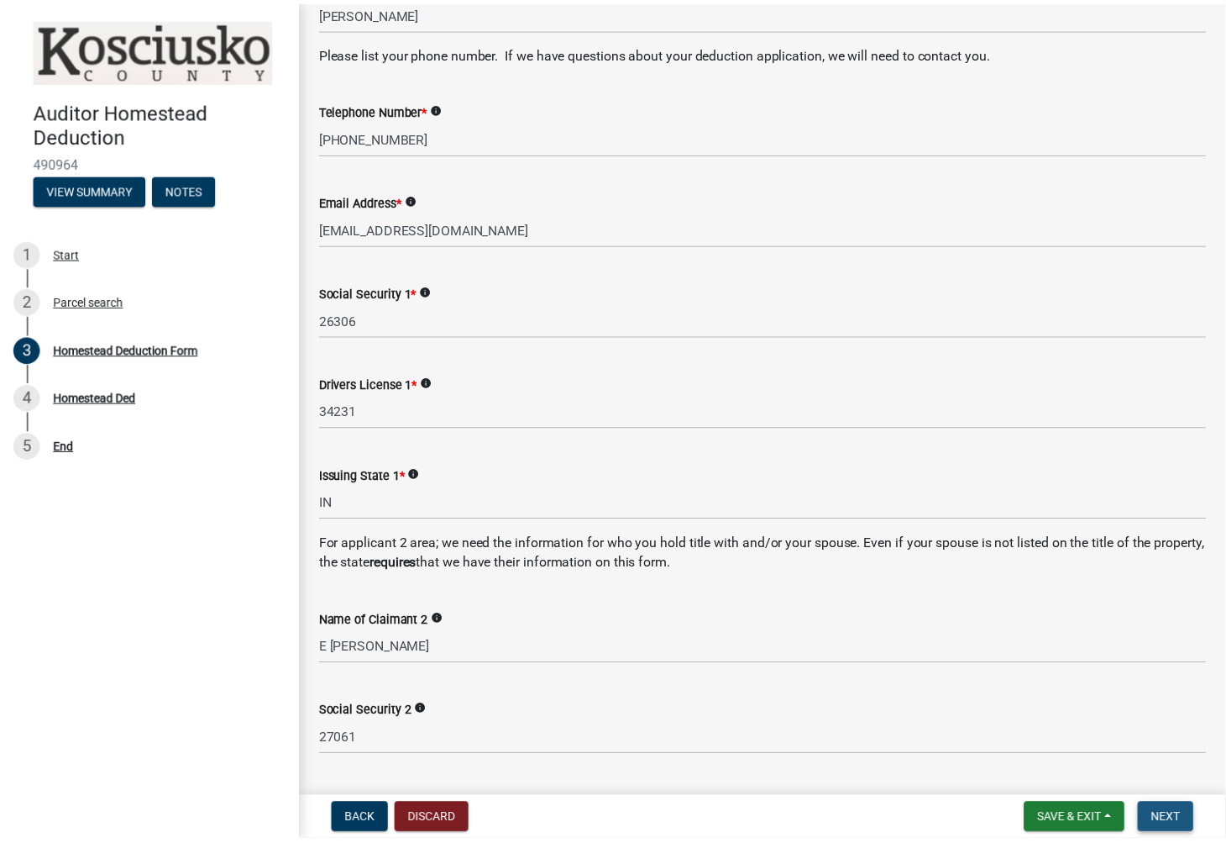
scroll to position [0, 0]
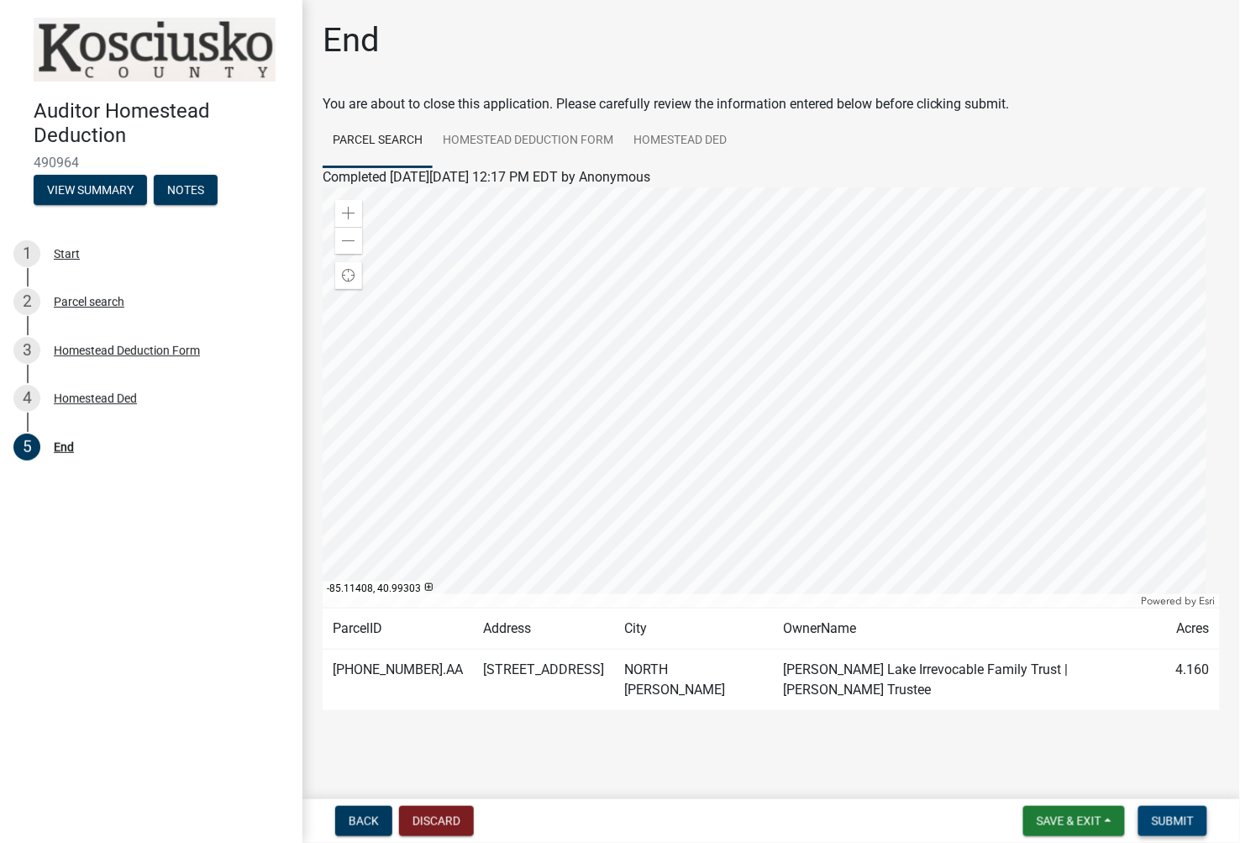
click at [1187, 815] on span "Submit" at bounding box center [1173, 820] width 42 height 13
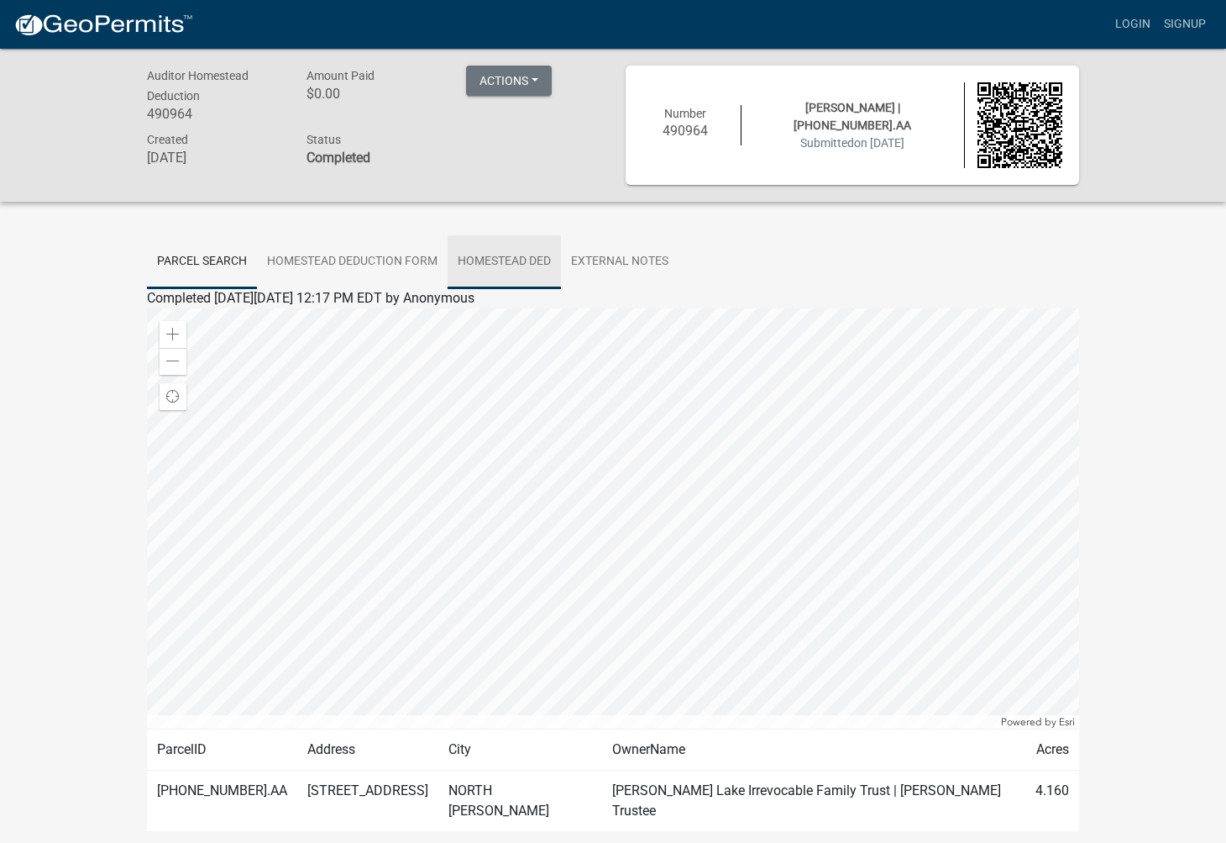
click at [486, 258] on link "Homestead Ded" at bounding box center [504, 262] width 113 height 54
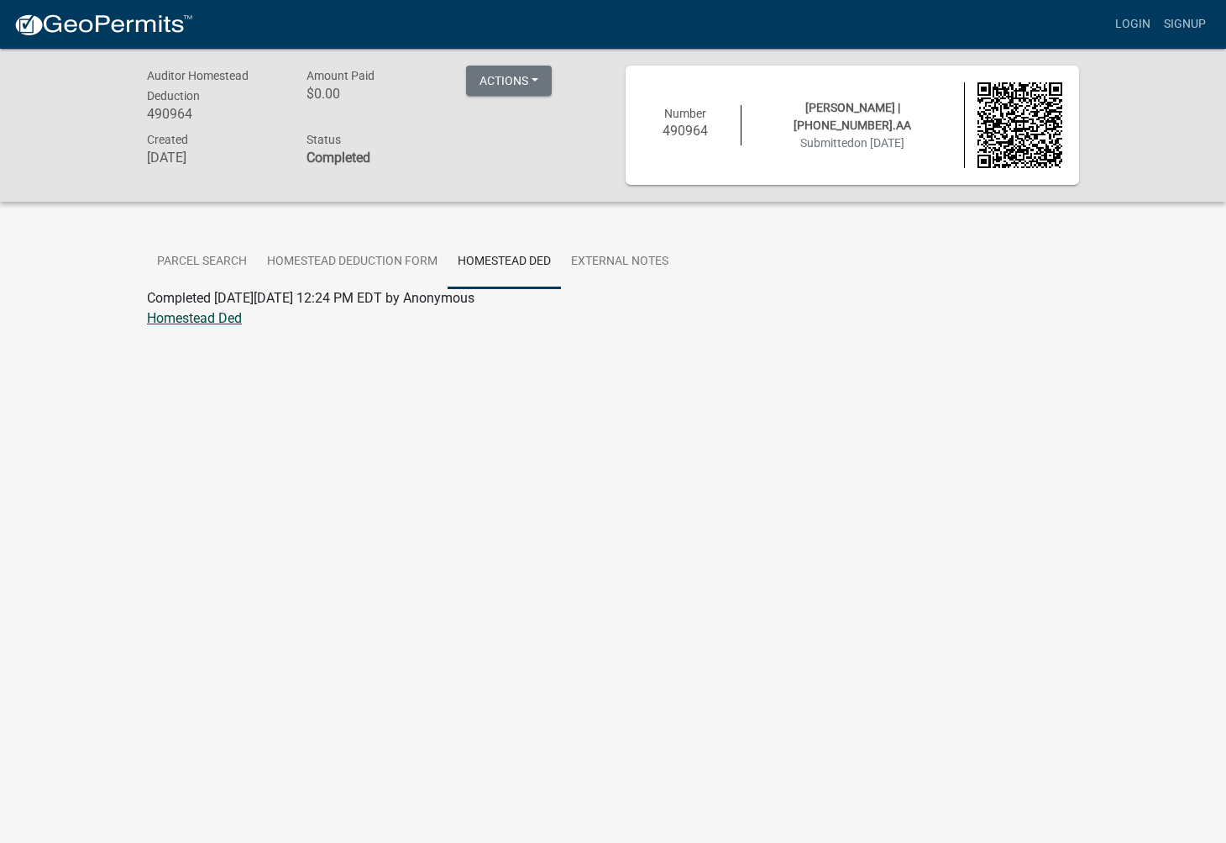
click at [178, 314] on link "Homestead Ded" at bounding box center [194, 318] width 95 height 16
